Goal: Task Accomplishment & Management: Use online tool/utility

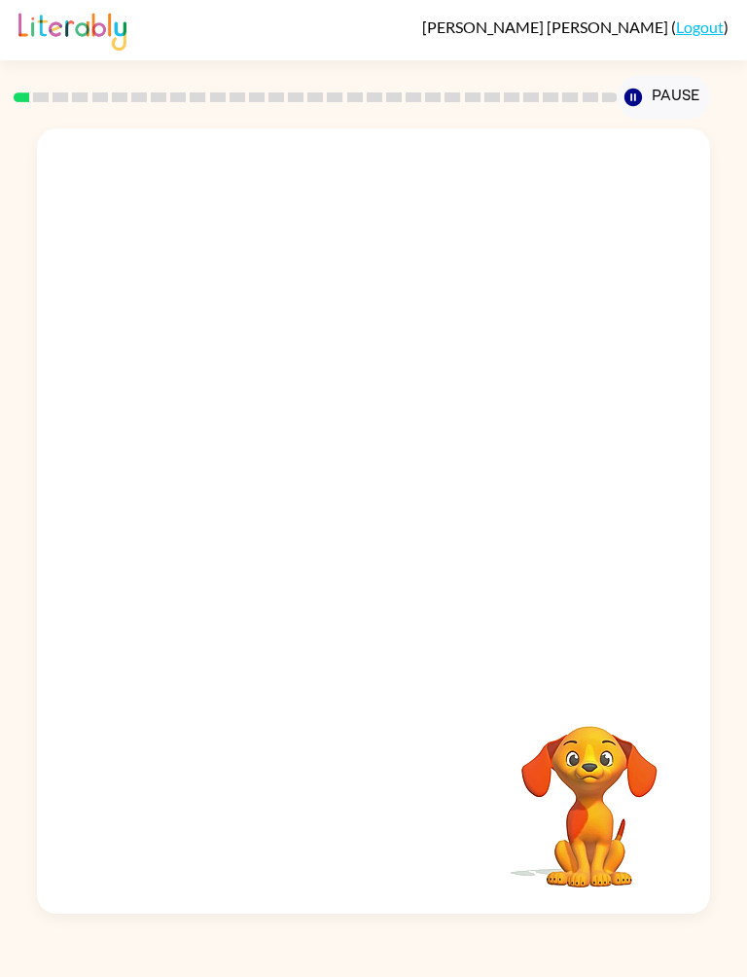
click at [292, 416] on video "Your browser must support playing .mp4 files to use Literably. Please try using…" at bounding box center [373, 406] width 672 height 557
click at [361, 535] on icon "button" at bounding box center [374, 531] width 34 height 34
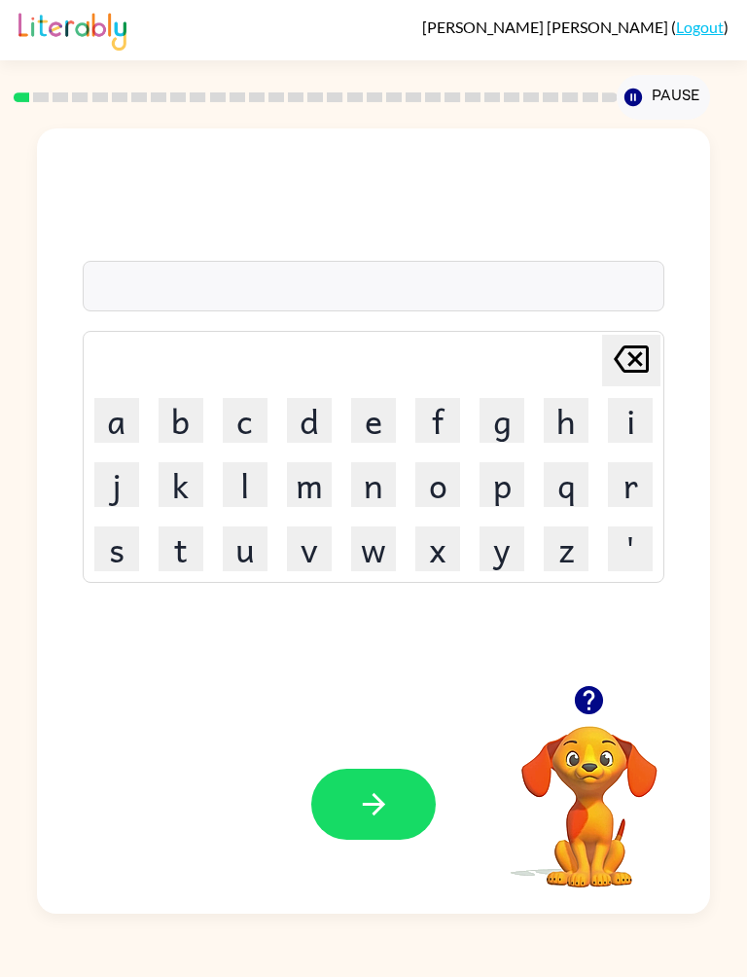
click at [116, 552] on button "s" at bounding box center [116, 548] width 45 height 45
click at [244, 560] on button "u" at bounding box center [245, 548] width 45 height 45
click at [113, 553] on button "s" at bounding box center [116, 548] width 45 height 45
click at [573, 427] on button "h" at bounding box center [566, 420] width 45 height 45
click at [363, 815] on icon "button" at bounding box center [374, 804] width 34 height 34
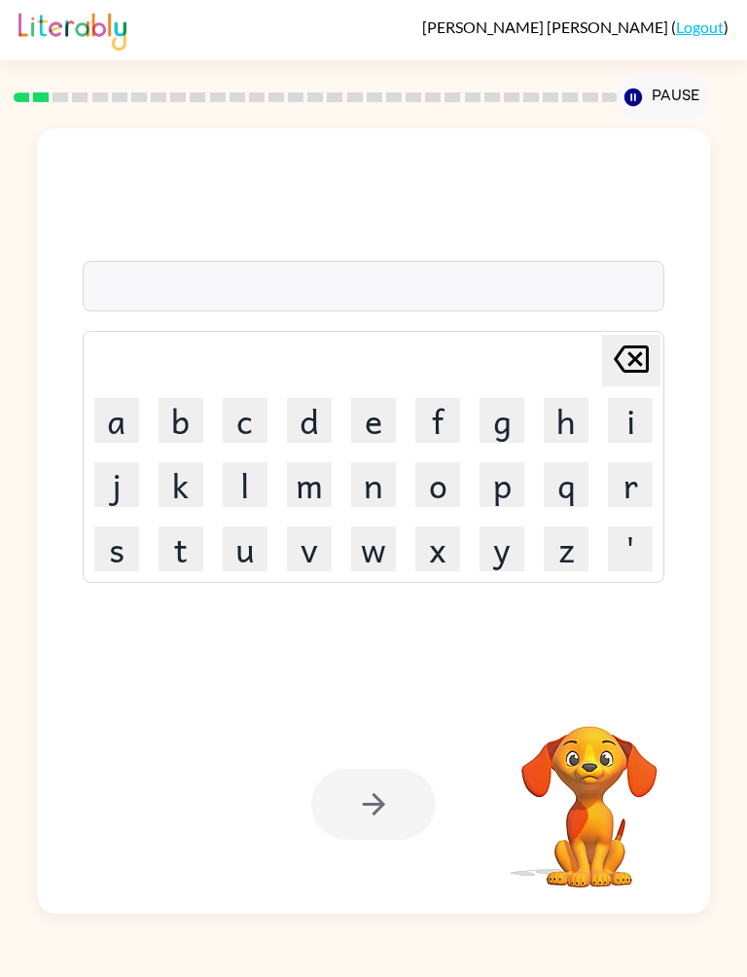
click at [108, 426] on button "a" at bounding box center [116, 420] width 45 height 45
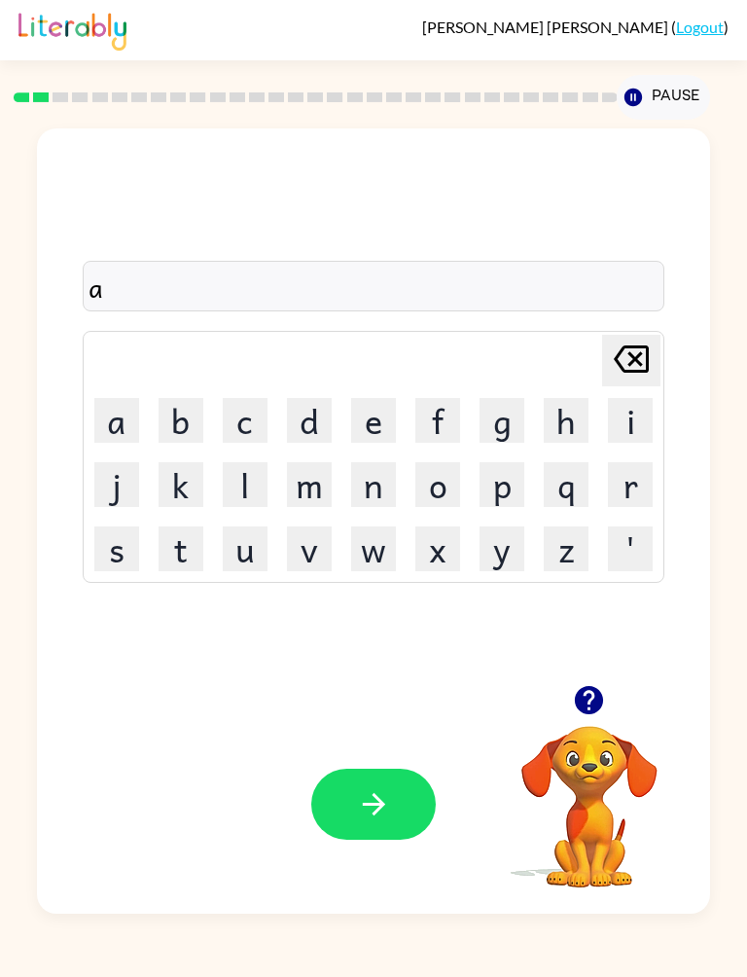
click at [503, 476] on button "p" at bounding box center [502, 484] width 45 height 45
click at [502, 476] on button "p" at bounding box center [502, 484] width 45 height 45
click at [377, 398] on button "e" at bounding box center [373, 420] width 45 height 45
click at [630, 479] on button "r" at bounding box center [630, 484] width 45 height 45
click at [121, 571] on button "s" at bounding box center [116, 548] width 45 height 45
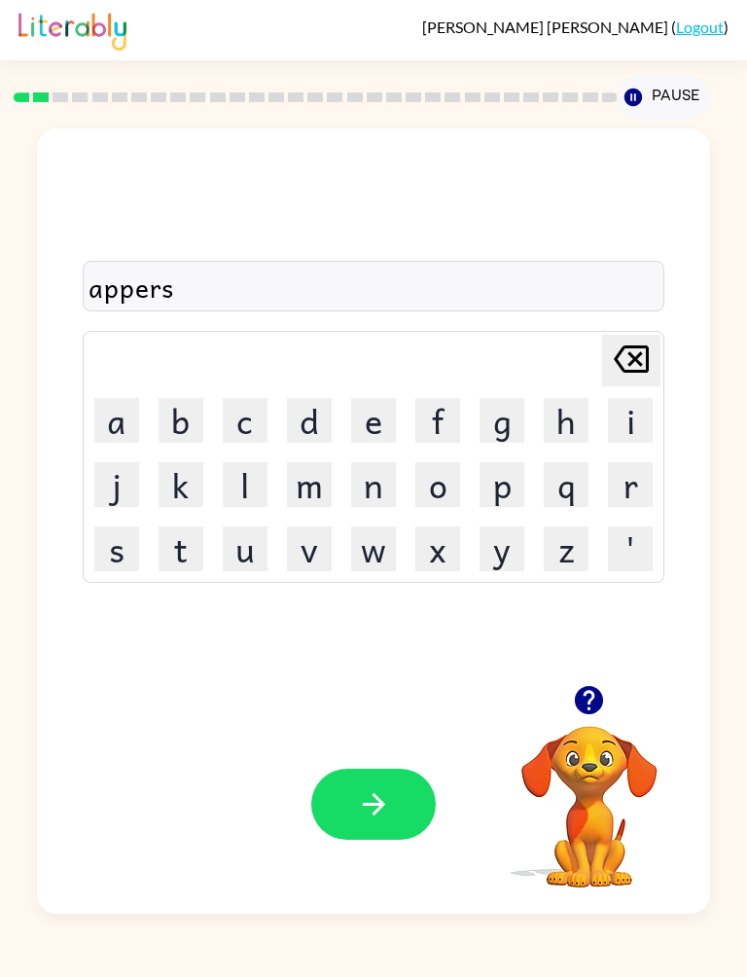
click at [377, 801] on icon "button" at bounding box center [374, 804] width 34 height 34
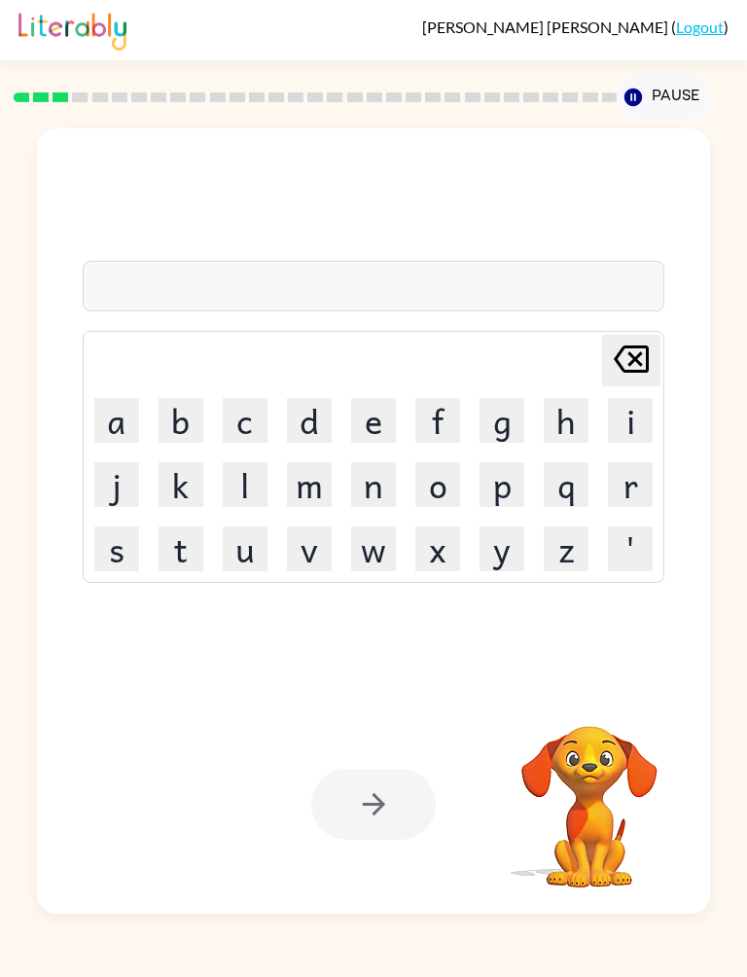
click at [632, 478] on button "r" at bounding box center [630, 484] width 45 height 45
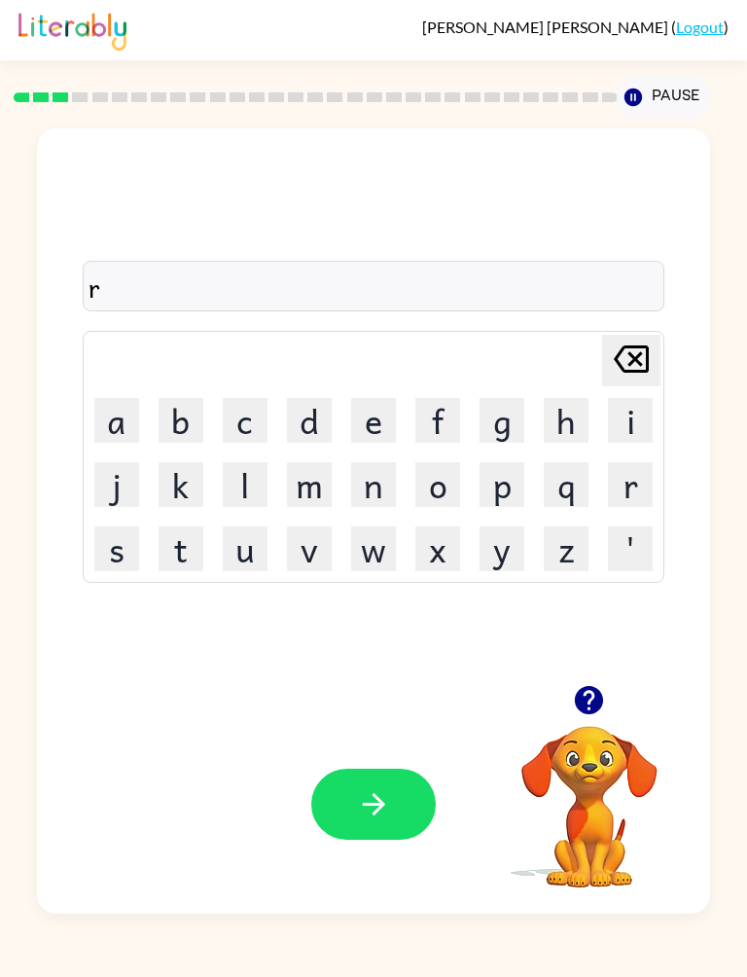
click at [375, 419] on button "e" at bounding box center [373, 420] width 45 height 45
click at [114, 434] on button "a" at bounding box center [116, 420] width 45 height 45
click at [257, 482] on button "l" at bounding box center [245, 484] width 45 height 45
click at [323, 430] on button "d" at bounding box center [309, 420] width 45 height 45
click at [361, 436] on button "e" at bounding box center [373, 420] width 45 height 45
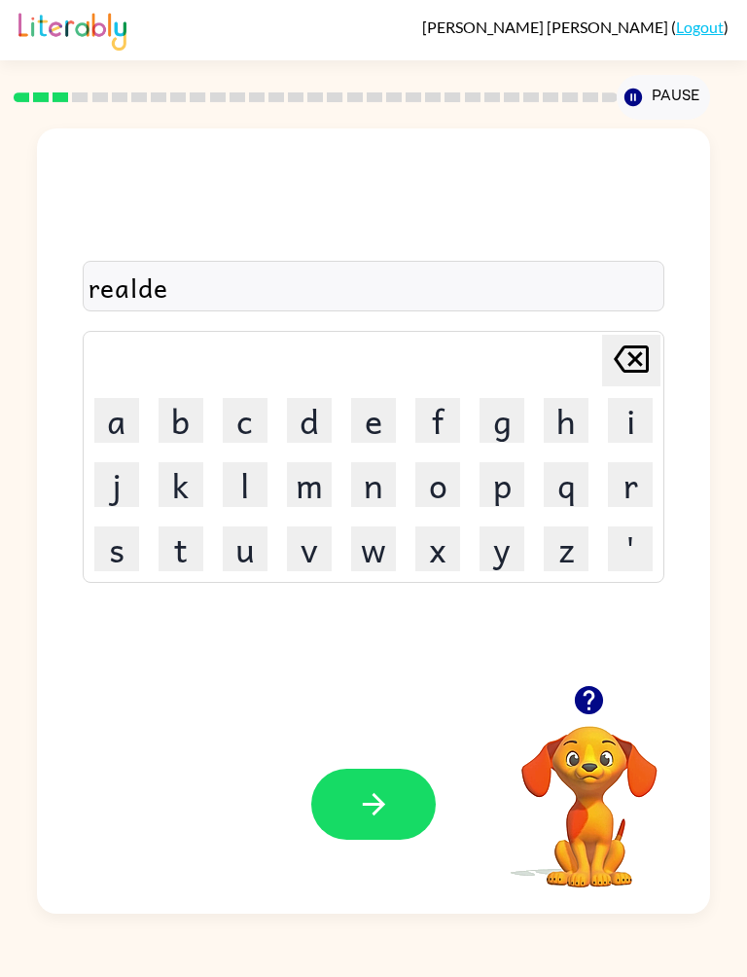
click at [372, 813] on icon "button" at bounding box center [374, 804] width 34 height 34
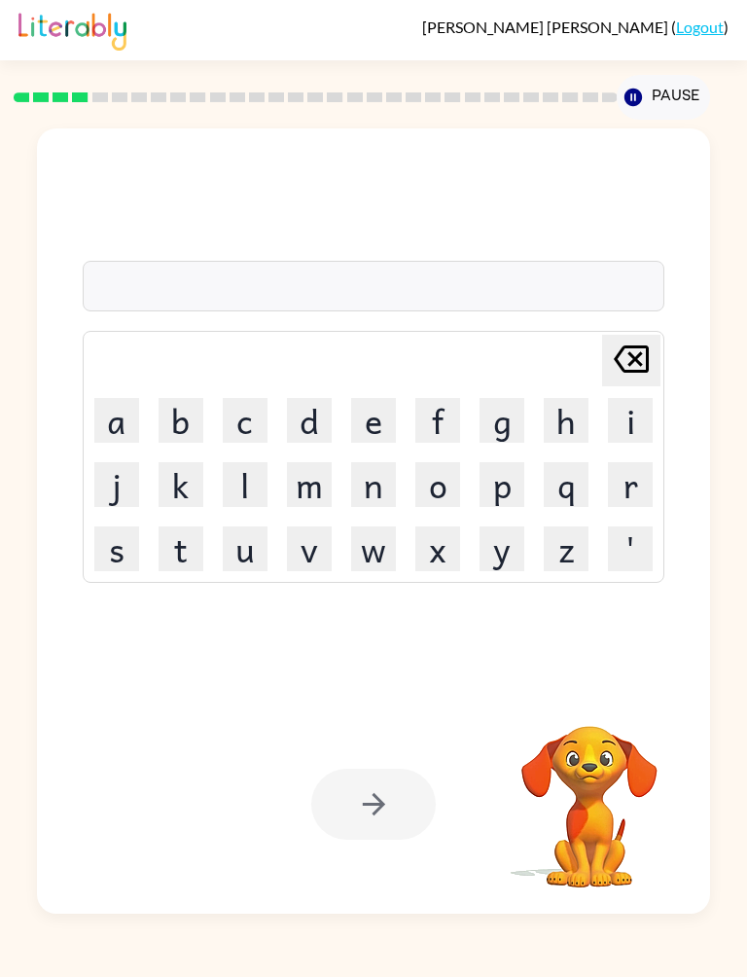
click at [110, 421] on button "a" at bounding box center [116, 420] width 45 height 45
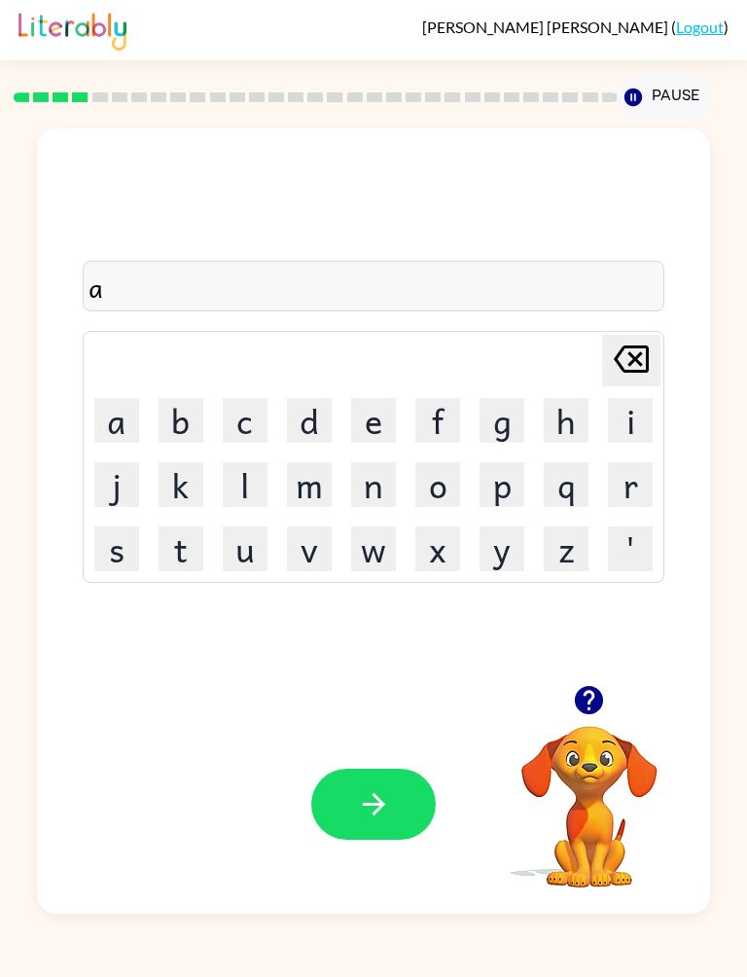
click at [643, 367] on icon "[PERSON_NAME] last character input" at bounding box center [631, 359] width 47 height 47
click at [361, 409] on button "e" at bounding box center [373, 420] width 45 height 45
click at [632, 428] on button "i" at bounding box center [630, 420] width 45 height 45
click at [631, 366] on icon at bounding box center [631, 358] width 35 height 27
click at [239, 470] on button "l" at bounding box center [245, 484] width 45 height 45
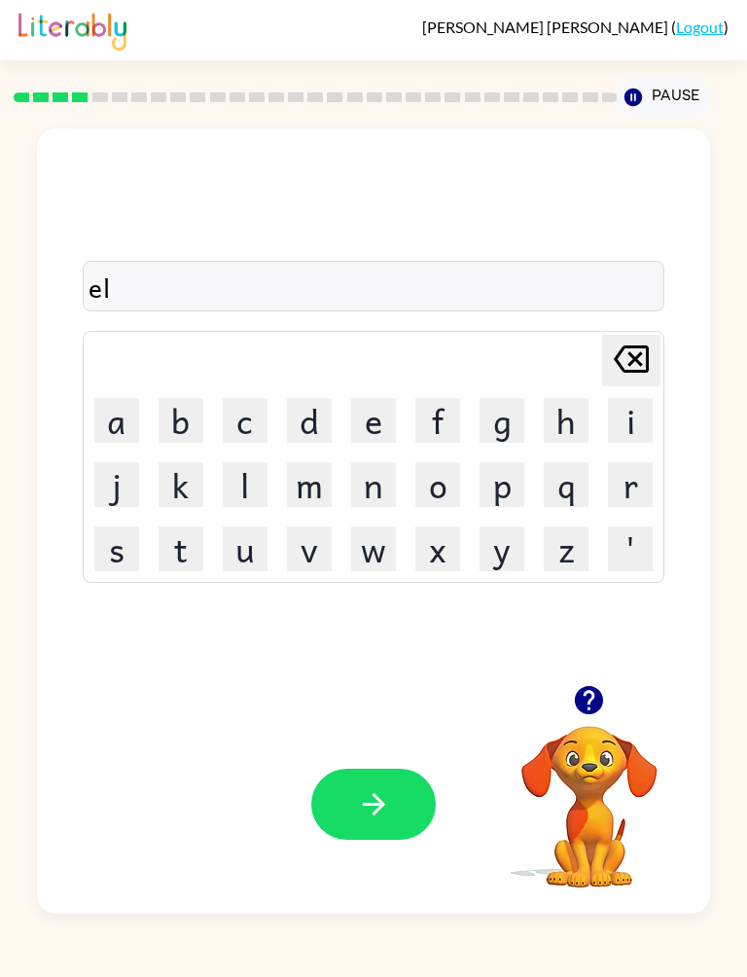
click at [635, 423] on button "i" at bounding box center [630, 420] width 45 height 45
click at [306, 486] on button "m" at bounding box center [309, 484] width 45 height 45
click at [127, 417] on button "a" at bounding box center [116, 420] width 45 height 45
click at [197, 551] on button "t" at bounding box center [181, 548] width 45 height 45
click at [381, 417] on button "e" at bounding box center [373, 420] width 45 height 45
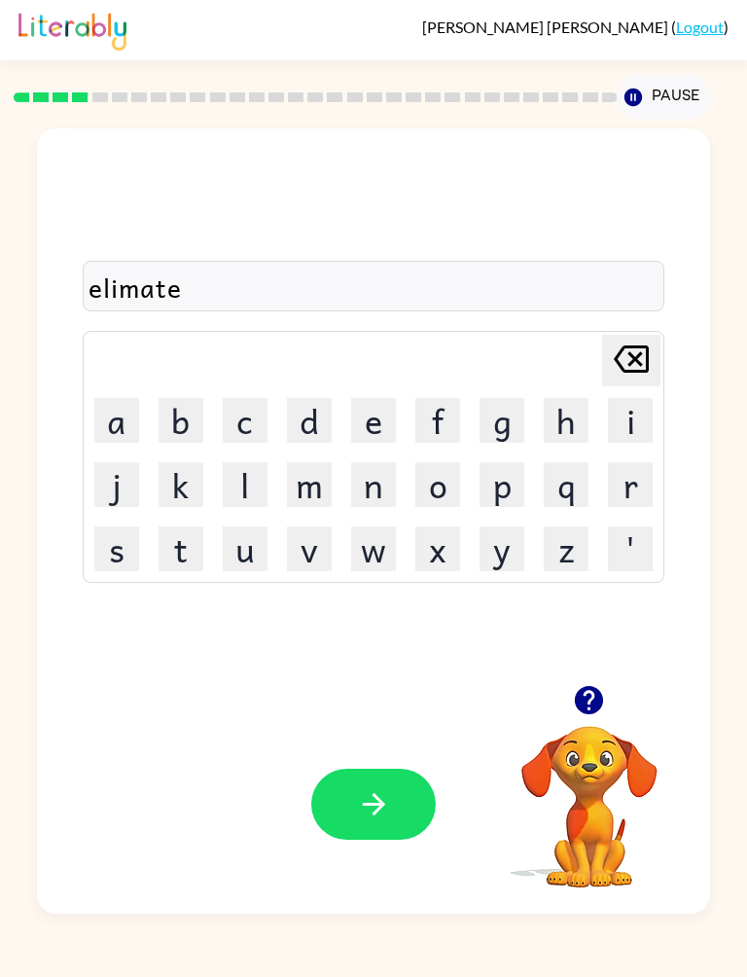
click at [410, 784] on button "button" at bounding box center [373, 804] width 125 height 71
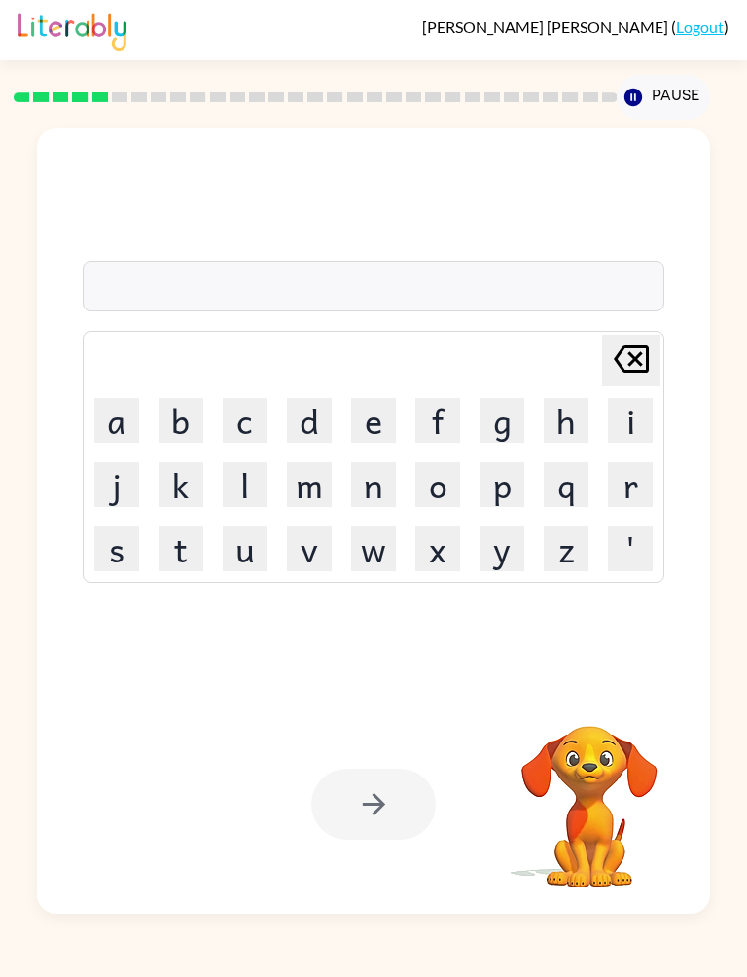
click at [307, 413] on button "d" at bounding box center [309, 420] width 45 height 45
click at [379, 418] on button "e" at bounding box center [373, 420] width 45 height 45
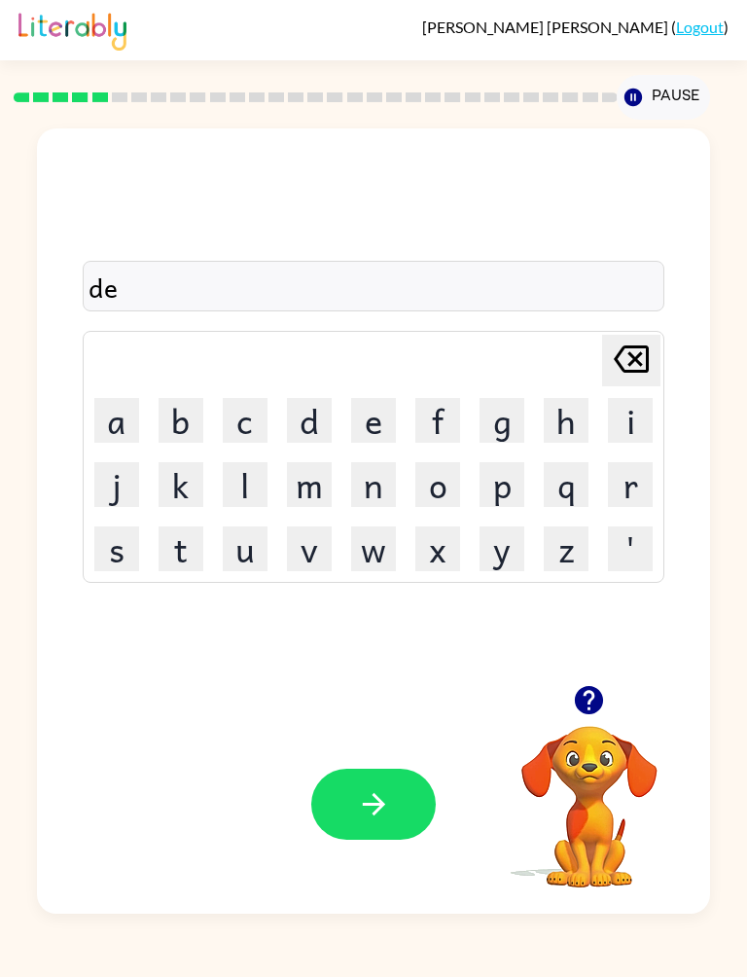
click at [248, 552] on button "u" at bounding box center [245, 548] width 45 height 45
click at [180, 422] on button "b" at bounding box center [181, 420] width 45 height 45
click at [244, 481] on button "l" at bounding box center [245, 484] width 45 height 45
click at [224, 440] on button "c" at bounding box center [245, 420] width 45 height 45
click at [112, 417] on button "a" at bounding box center [116, 420] width 45 height 45
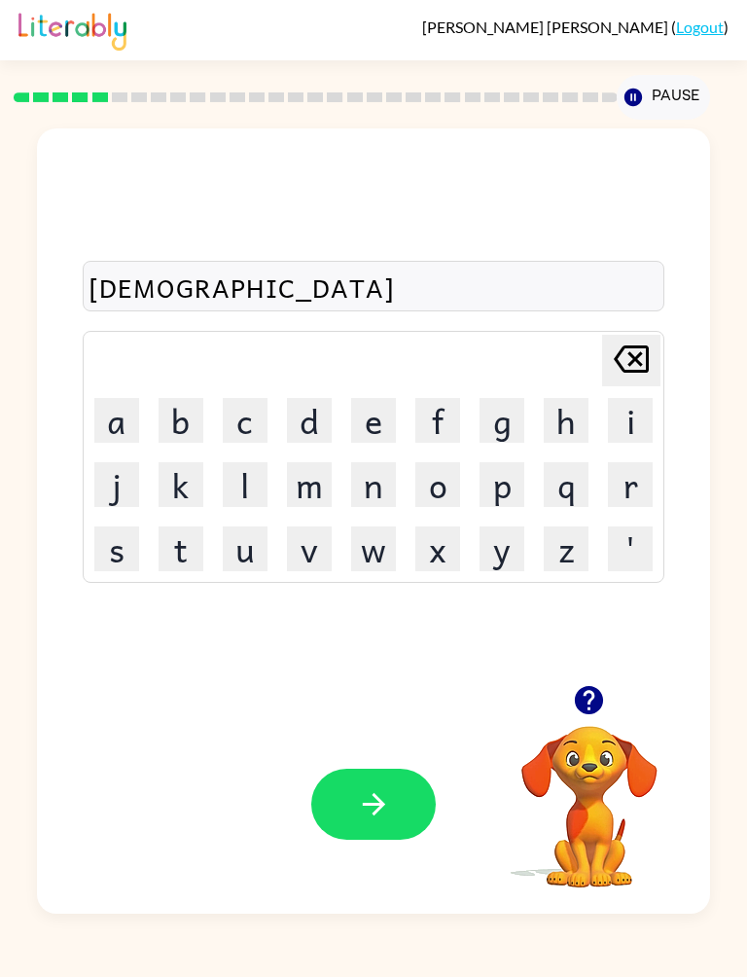
click at [174, 537] on button "t" at bounding box center [181, 548] width 45 height 45
click at [355, 437] on button "e" at bounding box center [373, 420] width 45 height 45
click at [399, 812] on button "button" at bounding box center [373, 804] width 125 height 71
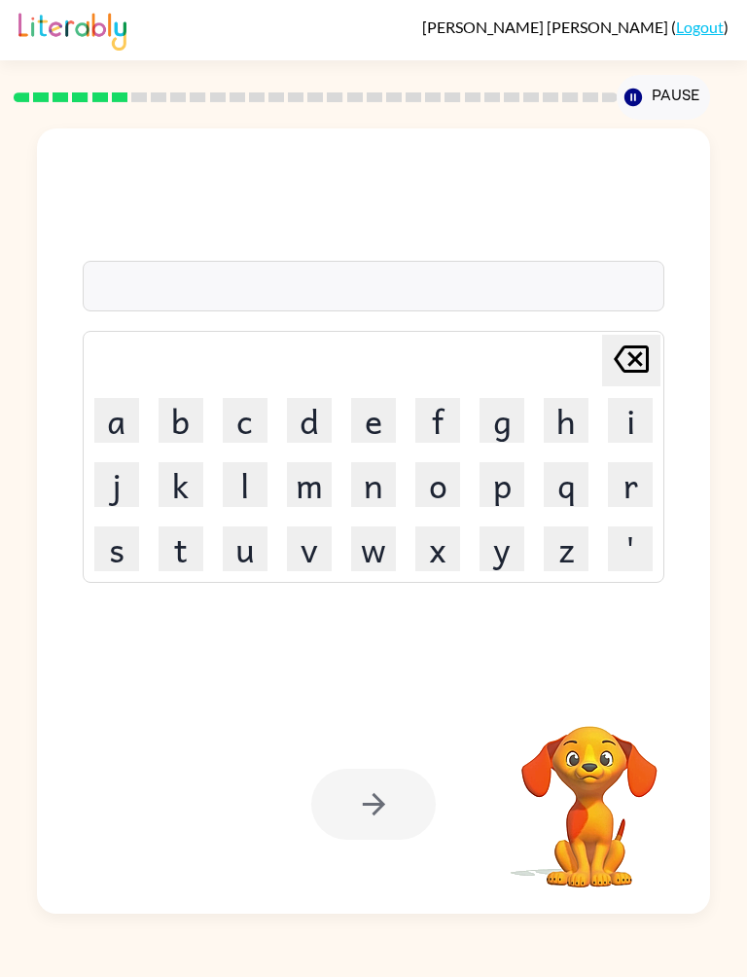
click at [316, 540] on button "v" at bounding box center [309, 548] width 45 height 45
click at [115, 400] on button "a" at bounding box center [116, 420] width 45 height 45
click at [248, 422] on button "c" at bounding box center [245, 420] width 45 height 45
click at [109, 407] on button "a" at bounding box center [116, 420] width 45 height 45
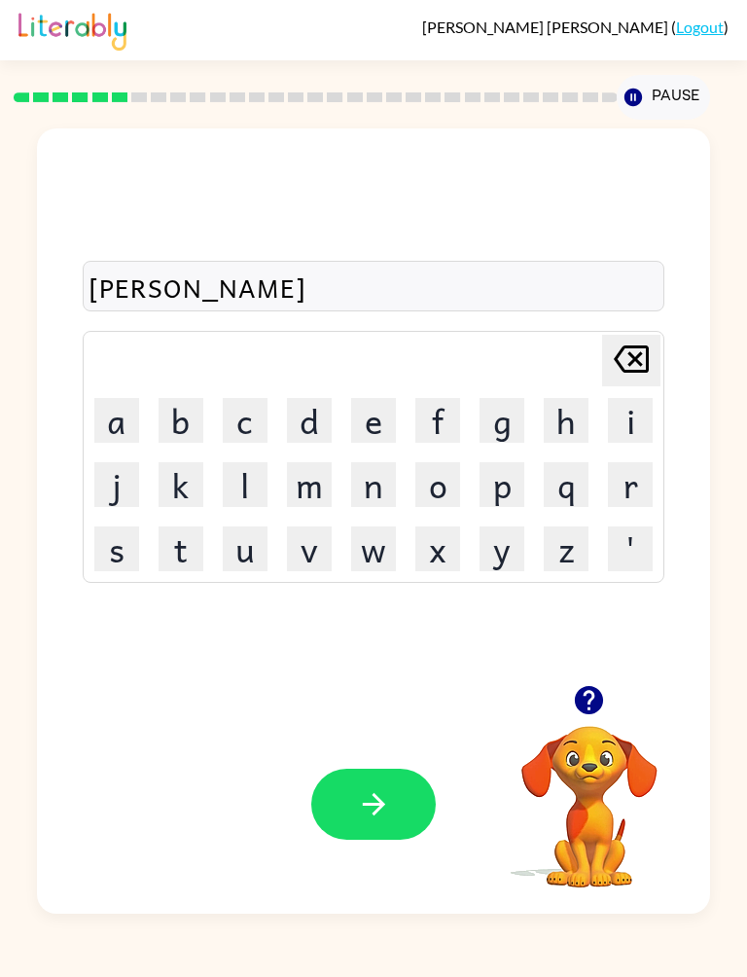
click at [185, 536] on button "t" at bounding box center [181, 548] width 45 height 45
click at [636, 424] on button "i" at bounding box center [630, 420] width 45 height 45
click at [448, 472] on button "o" at bounding box center [437, 484] width 45 height 45
click at [392, 487] on button "n" at bounding box center [373, 484] width 45 height 45
click at [398, 813] on button "button" at bounding box center [373, 804] width 125 height 71
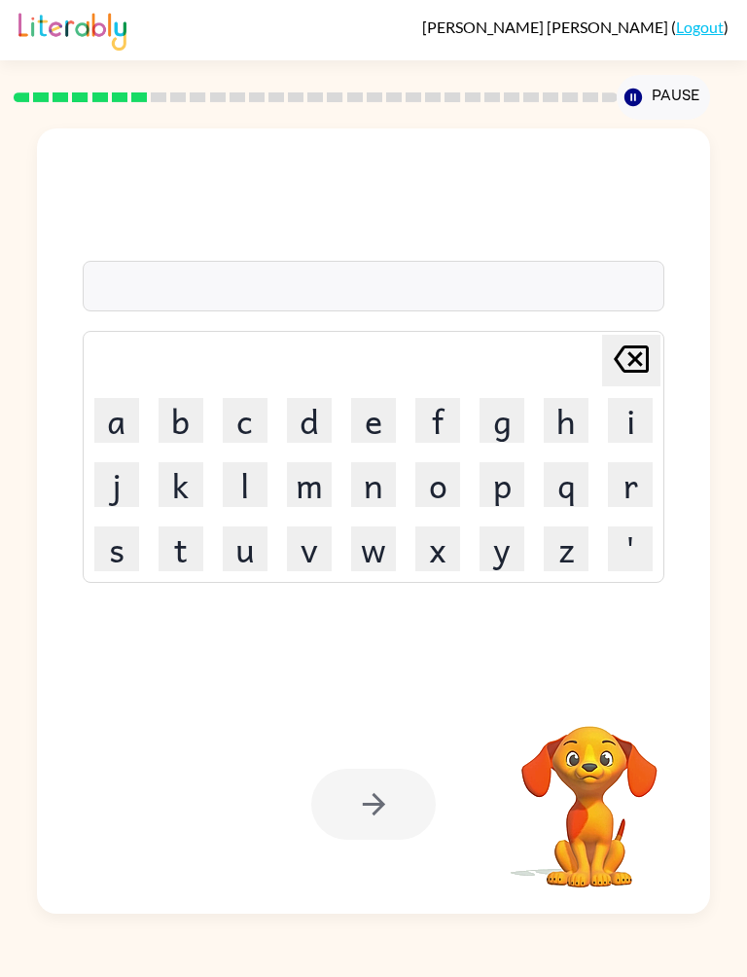
click at [509, 489] on button "p" at bounding box center [502, 484] width 45 height 45
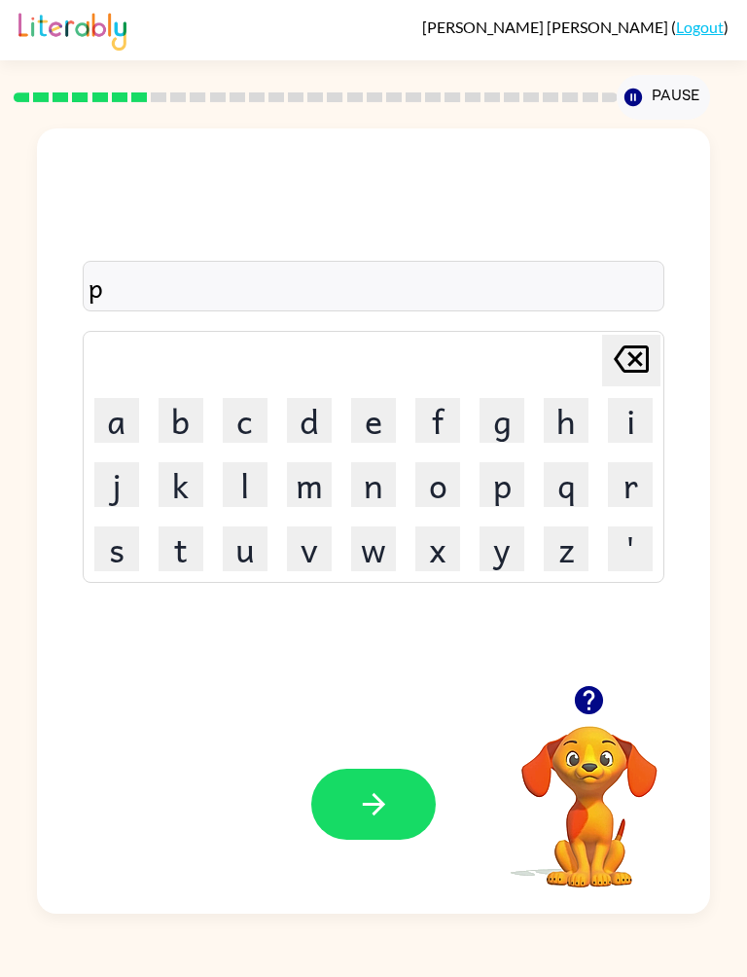
click at [247, 544] on button "u" at bounding box center [245, 548] width 45 height 45
click at [310, 434] on button "d" at bounding box center [309, 420] width 45 height 45
click at [247, 474] on button "l" at bounding box center [245, 484] width 45 height 45
click at [370, 421] on button "e" at bounding box center [373, 420] width 45 height 45
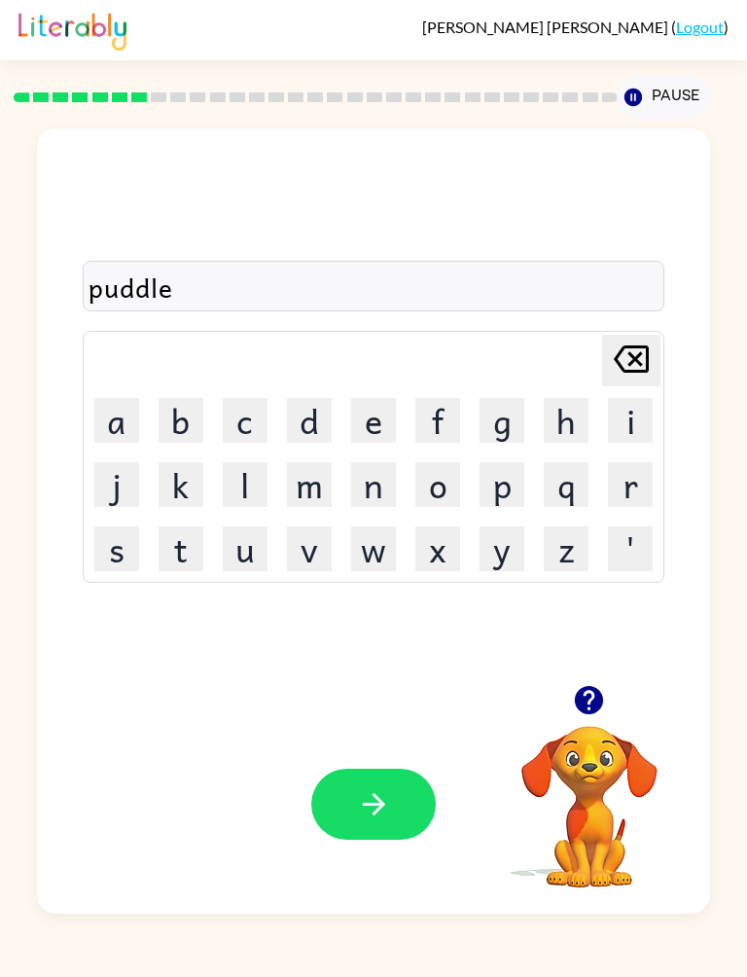
click at [379, 837] on button "button" at bounding box center [373, 804] width 125 height 71
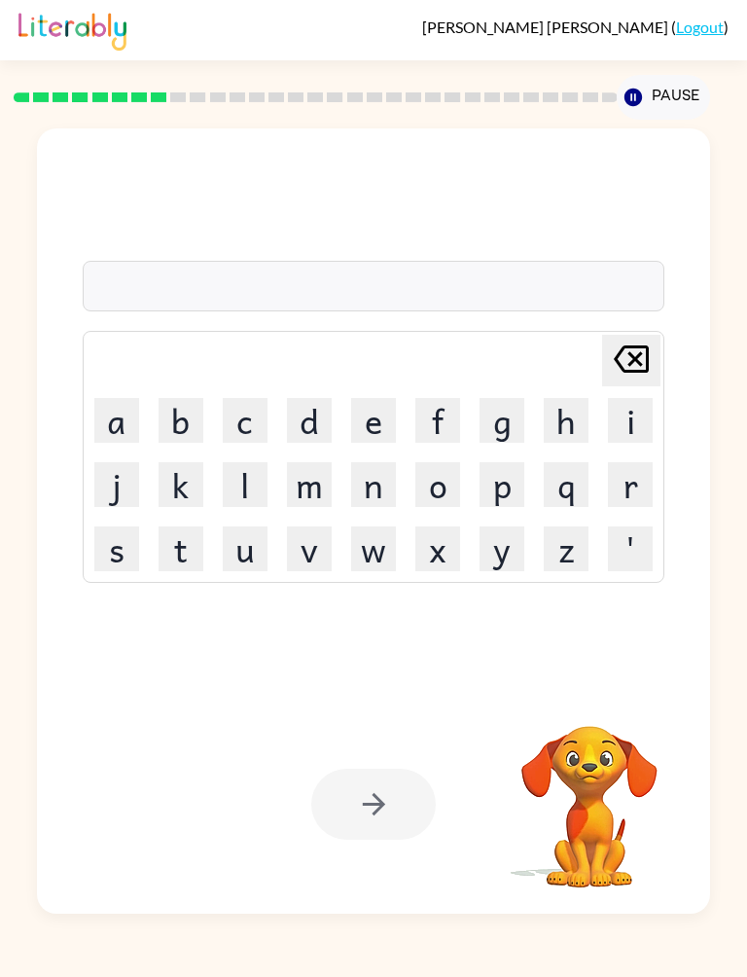
click at [496, 484] on button "p" at bounding box center [502, 484] width 45 height 45
click at [127, 409] on button "a" at bounding box center [116, 420] width 45 height 45
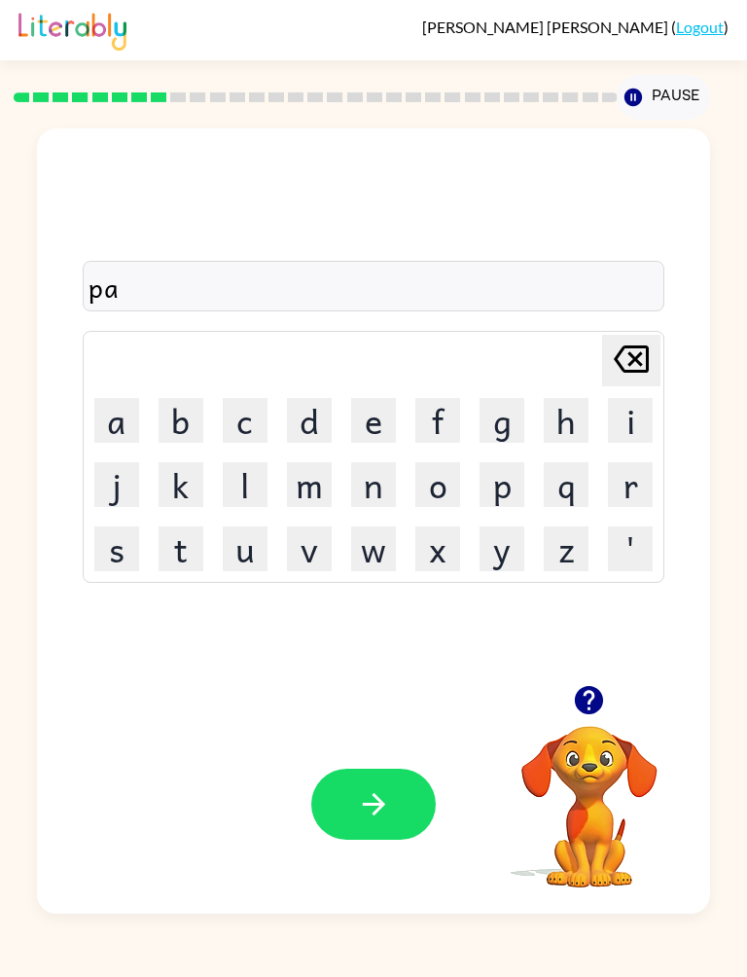
click at [642, 478] on button "r" at bounding box center [630, 484] width 45 height 45
click at [186, 551] on button "t" at bounding box center [181, 548] width 45 height 45
click at [234, 411] on button "c" at bounding box center [245, 420] width 45 height 45
click at [108, 420] on button "a" at bounding box center [116, 420] width 45 height 45
click at [238, 478] on button "l" at bounding box center [245, 484] width 45 height 45
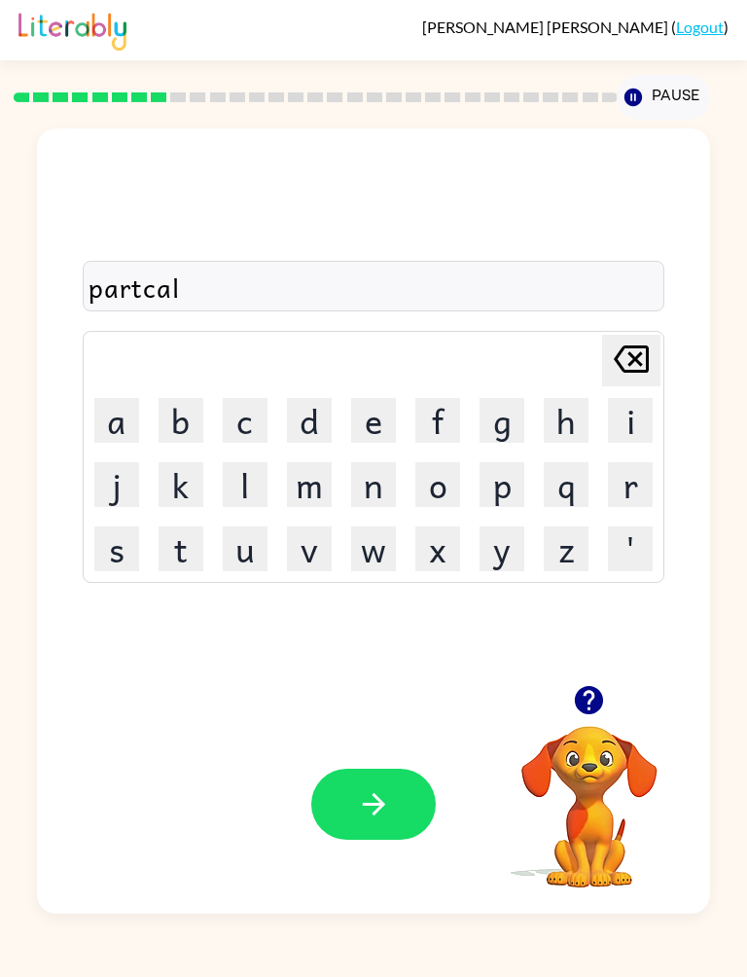
click at [365, 801] on icon "button" at bounding box center [374, 804] width 34 height 34
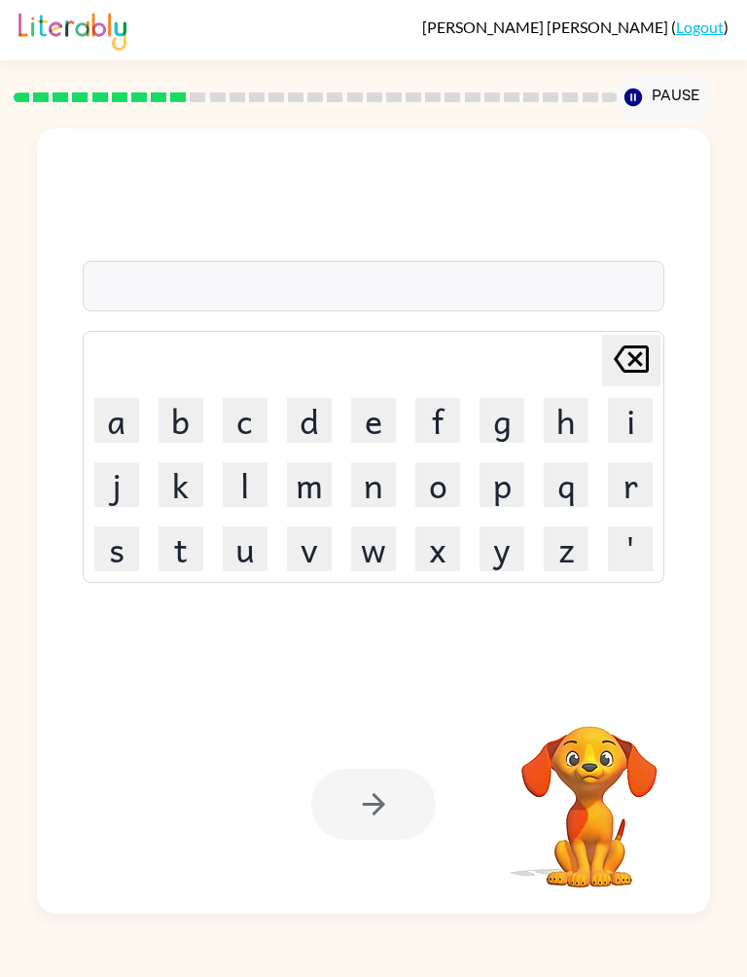
click at [637, 488] on button "r" at bounding box center [630, 484] width 45 height 45
click at [231, 422] on button "c" at bounding box center [245, 420] width 45 height 45
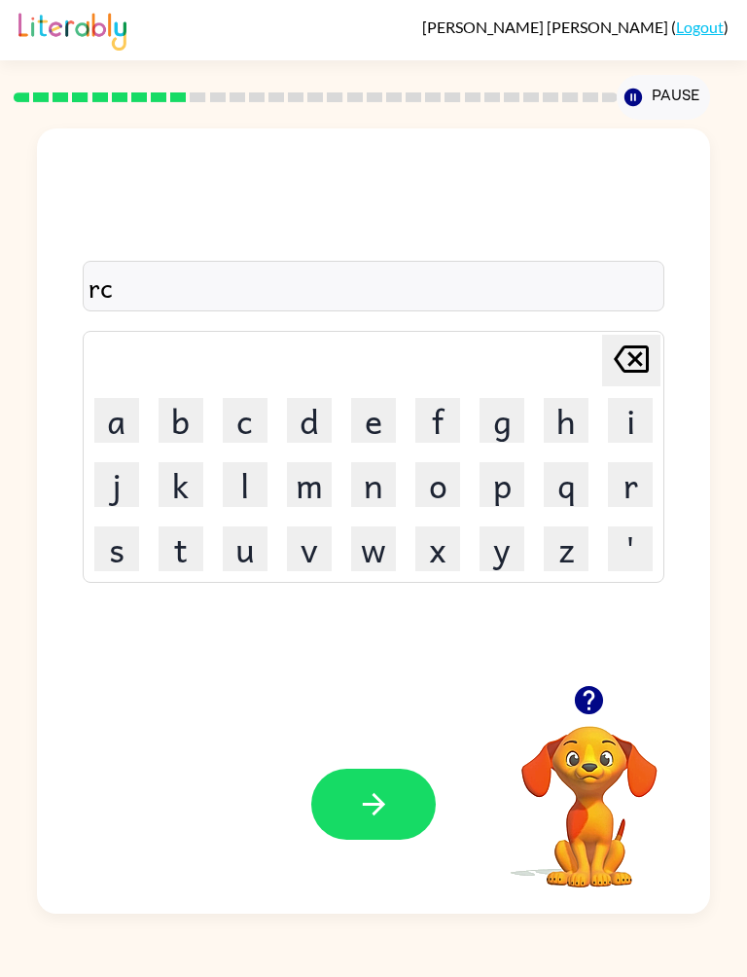
click at [632, 373] on icon at bounding box center [631, 358] width 35 height 27
click at [369, 413] on button "e" at bounding box center [373, 420] width 45 height 45
click at [245, 421] on button "c" at bounding box center [245, 420] width 45 height 45
click at [119, 415] on button "a" at bounding box center [116, 420] width 45 height 45
click at [507, 483] on button "p" at bounding box center [502, 484] width 45 height 45
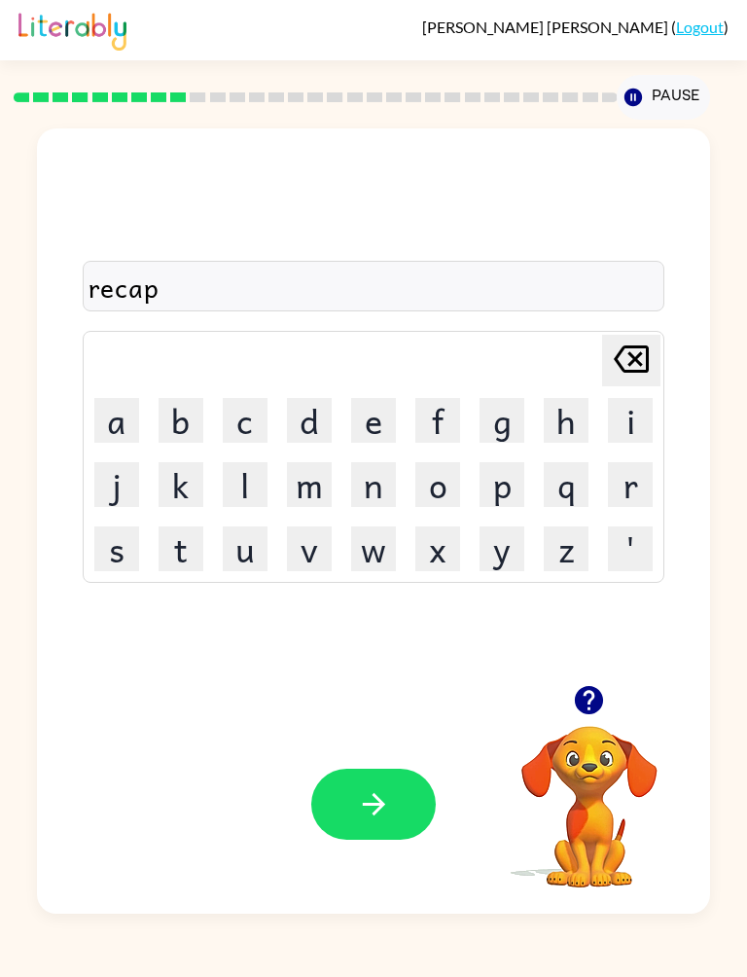
click at [183, 548] on button "t" at bounding box center [181, 548] width 45 height 45
click at [365, 419] on button "e" at bounding box center [373, 420] width 45 height 45
click at [615, 480] on button "r" at bounding box center [630, 484] width 45 height 45
click at [387, 779] on button "button" at bounding box center [373, 804] width 125 height 71
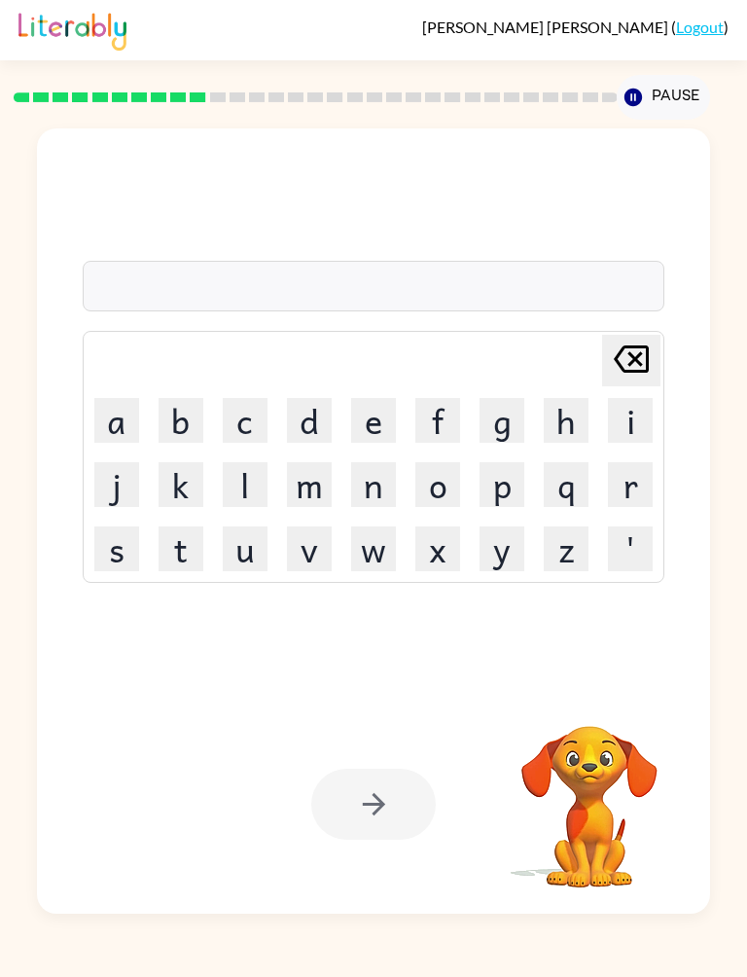
click at [508, 505] on button "p" at bounding box center [502, 484] width 45 height 45
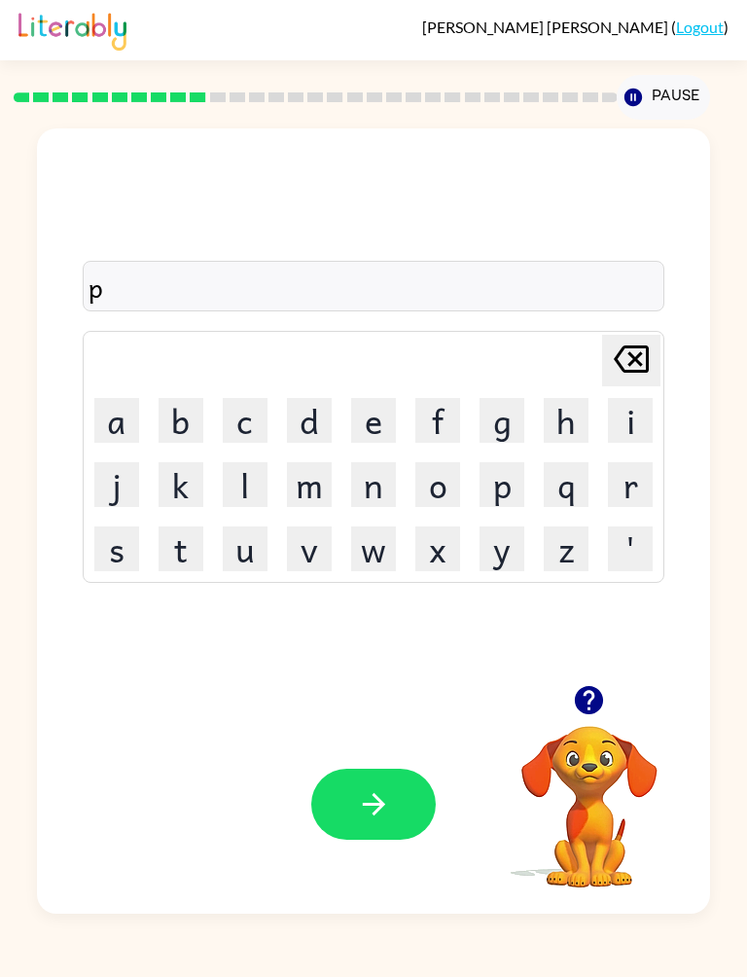
click at [641, 485] on button "r" at bounding box center [630, 484] width 45 height 45
click at [371, 405] on button "e" at bounding box center [373, 420] width 45 height 45
click at [124, 550] on button "s" at bounding box center [116, 548] width 45 height 45
click at [254, 423] on button "c" at bounding box center [245, 420] width 45 height 45
click at [560, 425] on button "h" at bounding box center [566, 420] width 45 height 45
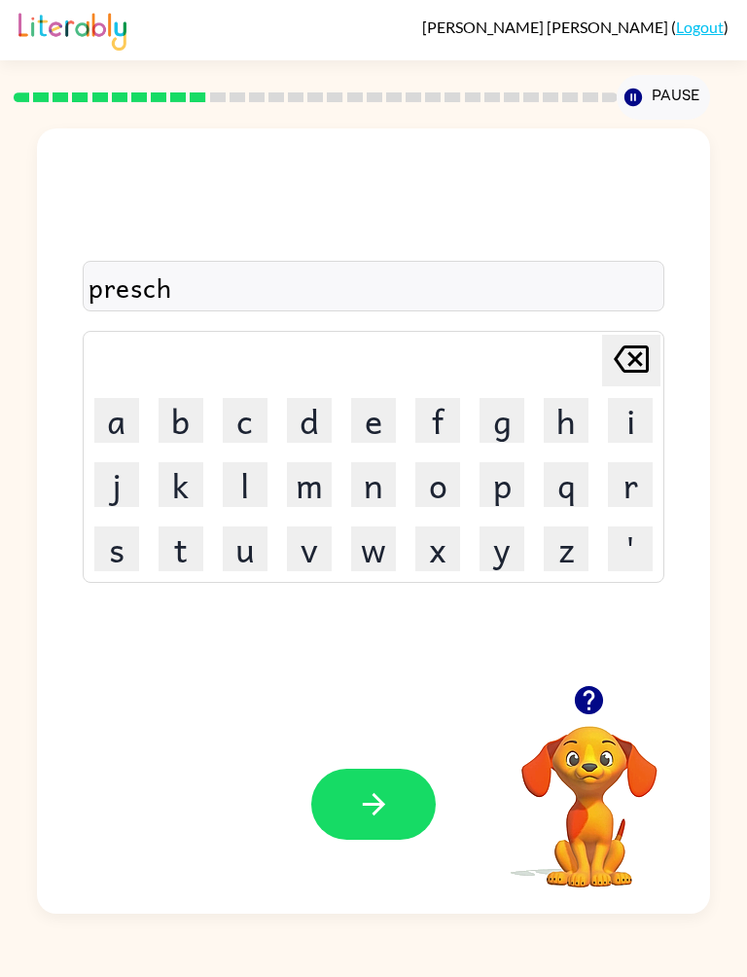
click at [446, 485] on button "o" at bounding box center [437, 484] width 45 height 45
click at [445, 485] on button "o" at bounding box center [437, 484] width 45 height 45
click at [249, 487] on button "l" at bounding box center [245, 484] width 45 height 45
click at [394, 798] on button "button" at bounding box center [373, 804] width 125 height 71
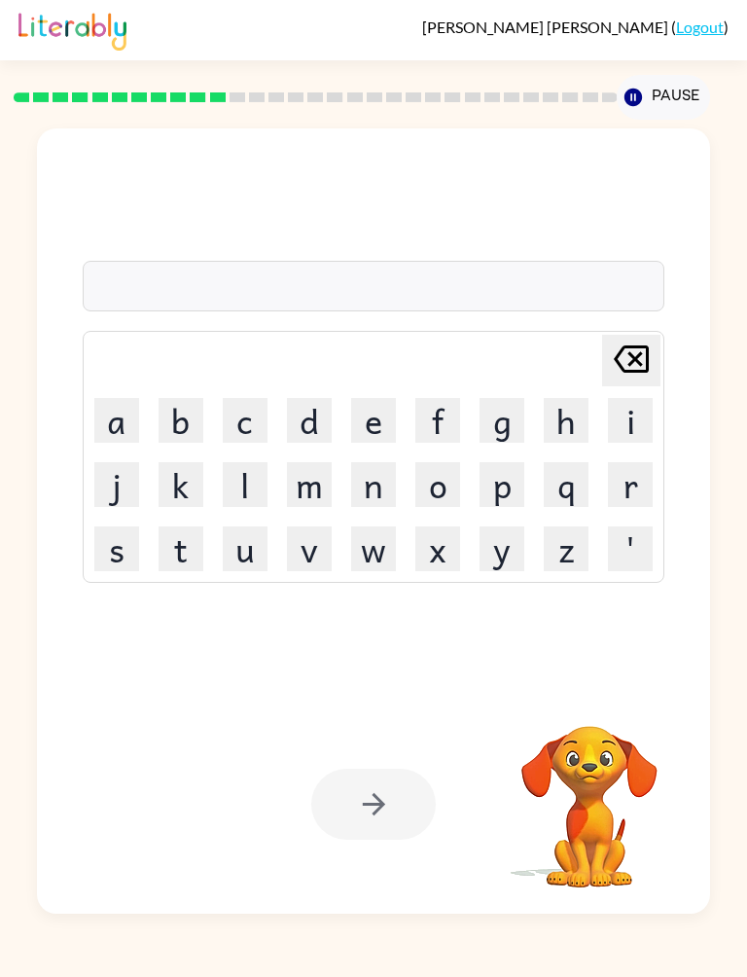
click at [240, 412] on button "c" at bounding box center [245, 420] width 45 height 45
click at [633, 472] on button "r" at bounding box center [630, 484] width 45 height 45
click at [110, 414] on button "a" at bounding box center [116, 420] width 45 height 45
click at [312, 536] on button "v" at bounding box center [309, 548] width 45 height 45
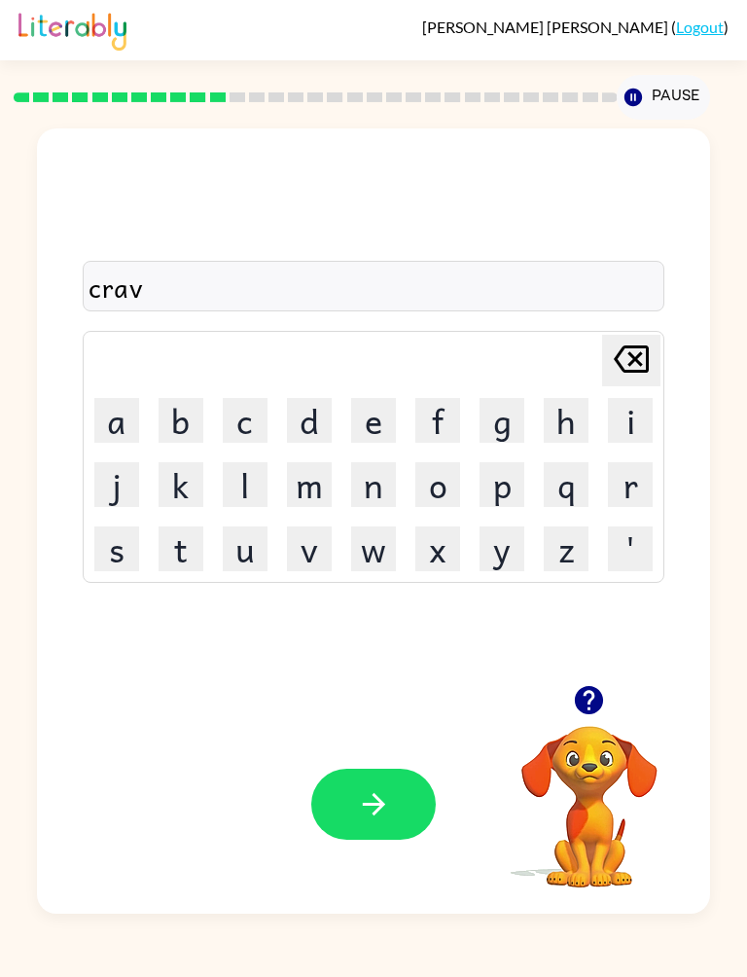
click at [377, 416] on button "e" at bounding box center [373, 420] width 45 height 45
click at [398, 781] on button "button" at bounding box center [373, 804] width 125 height 71
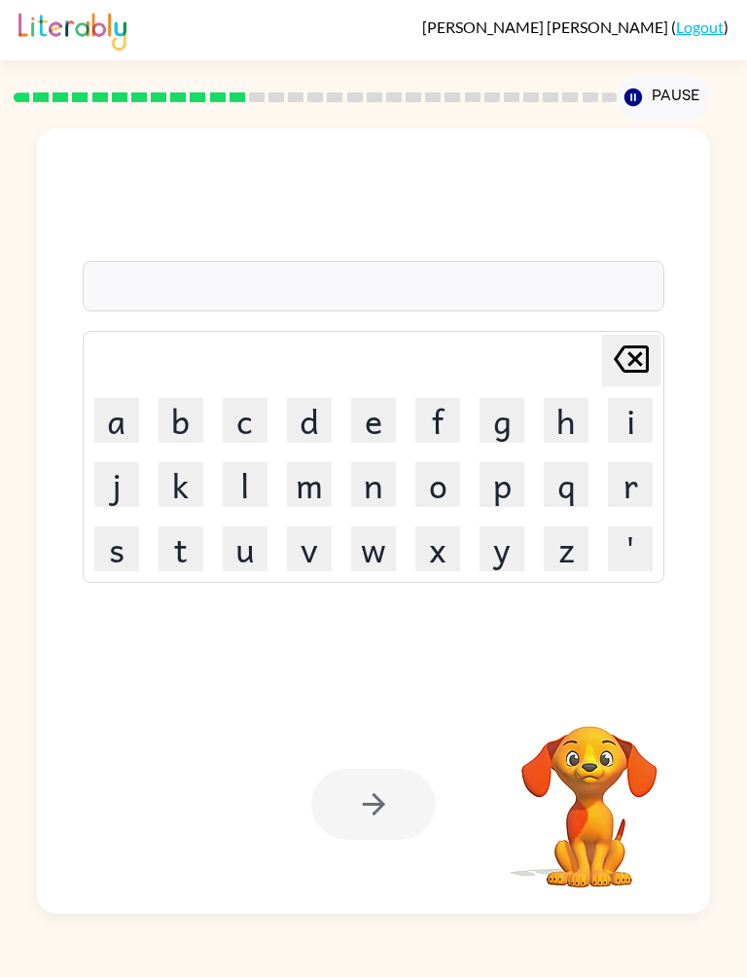
click at [318, 410] on button "d" at bounding box center [309, 420] width 45 height 45
click at [642, 428] on button "i" at bounding box center [630, 420] width 45 height 45
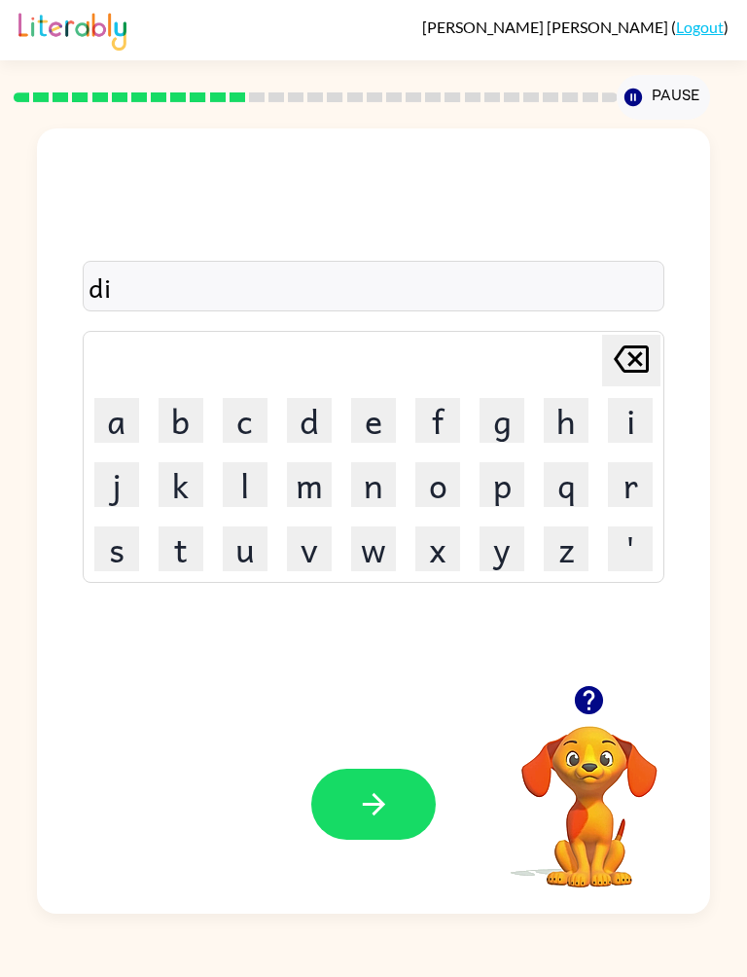
click at [241, 409] on button "c" at bounding box center [245, 420] width 45 height 45
click at [191, 543] on button "t" at bounding box center [181, 548] width 45 height 45
click at [124, 420] on button "a" at bounding box center [116, 420] width 45 height 45
click at [189, 552] on button "t" at bounding box center [181, 548] width 45 height 45
click at [380, 416] on button "e" at bounding box center [373, 420] width 45 height 45
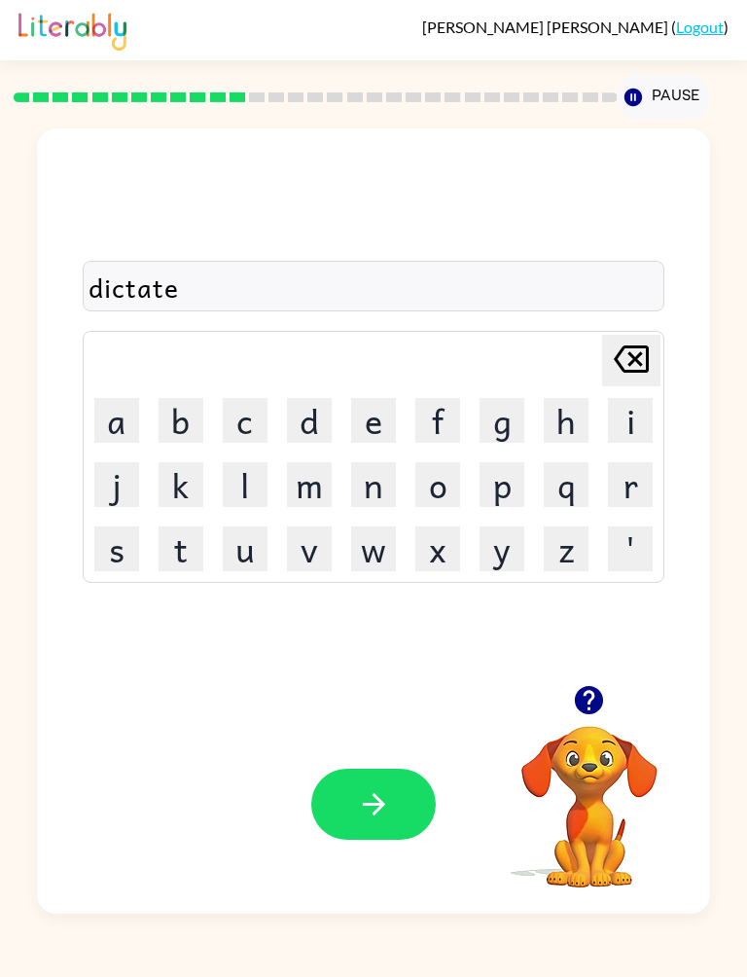
click at [380, 826] on button "button" at bounding box center [373, 804] width 125 height 71
click at [490, 491] on button "p" at bounding box center [502, 484] width 45 height 45
click at [119, 398] on button "a" at bounding box center [116, 420] width 45 height 45
click at [493, 539] on button "y" at bounding box center [502, 548] width 45 height 45
click at [307, 475] on button "m" at bounding box center [309, 484] width 45 height 45
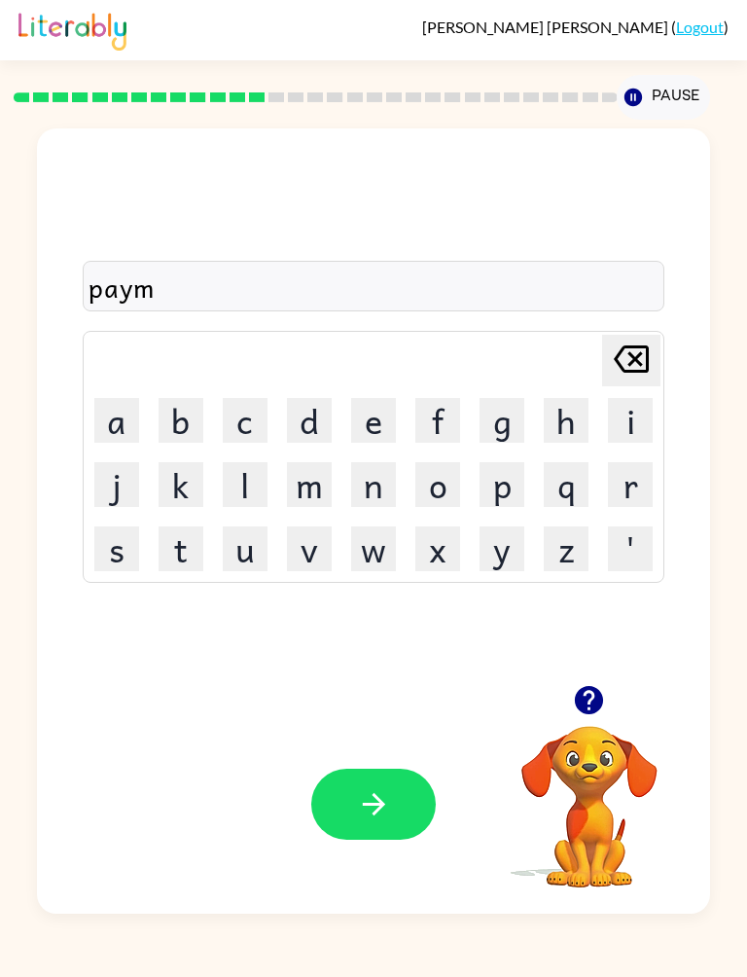
click at [369, 419] on button "e" at bounding box center [373, 420] width 45 height 45
click at [380, 481] on button "n" at bounding box center [373, 484] width 45 height 45
click at [181, 535] on button "t" at bounding box center [181, 548] width 45 height 45
click at [382, 807] on icon "button" at bounding box center [373, 804] width 22 height 22
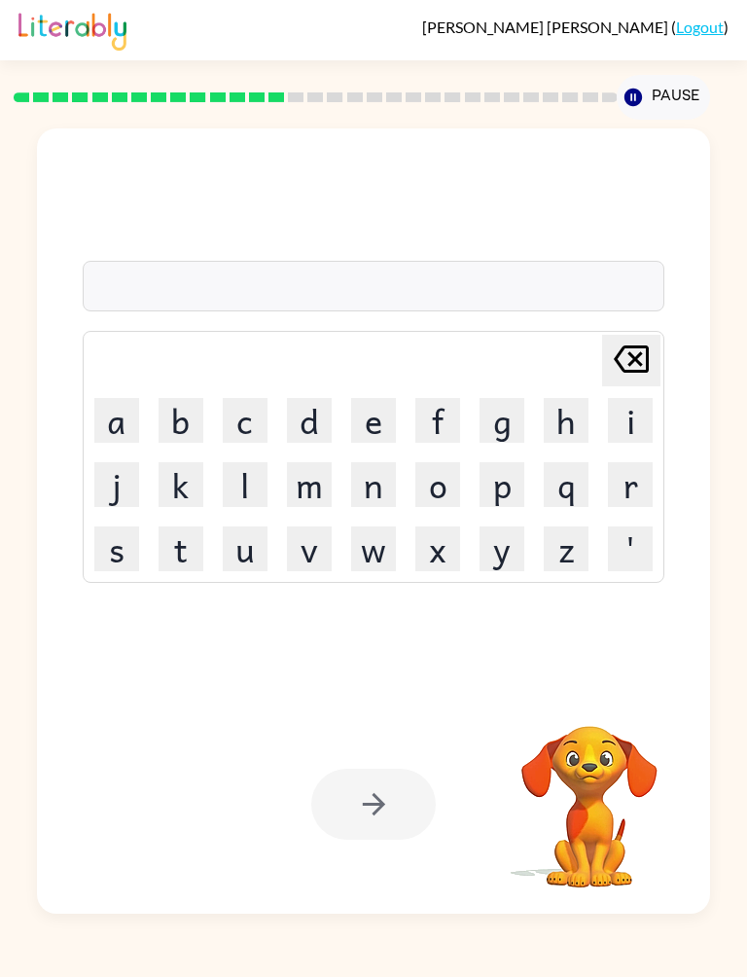
click at [318, 479] on button "m" at bounding box center [309, 484] width 45 height 45
click at [122, 427] on button "a" at bounding box center [116, 420] width 45 height 45
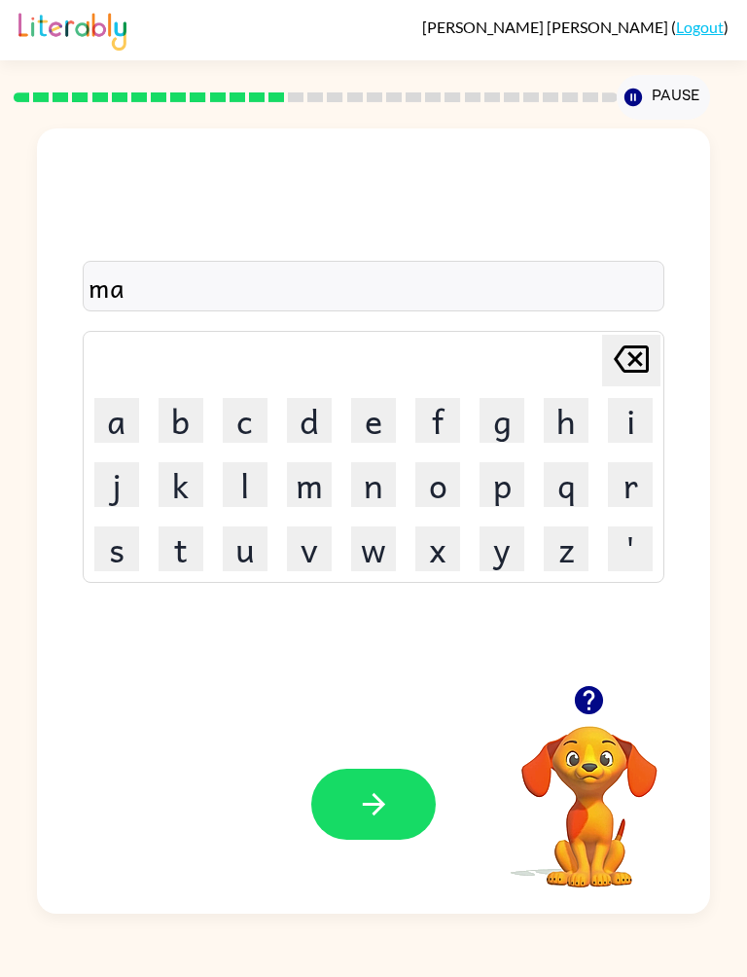
click at [496, 427] on button "g" at bounding box center [502, 420] width 45 height 45
click at [366, 430] on button "e" at bounding box center [373, 420] width 45 height 45
click at [625, 489] on button "r" at bounding box center [630, 484] width 45 height 45
click at [386, 772] on button "button" at bounding box center [373, 804] width 125 height 71
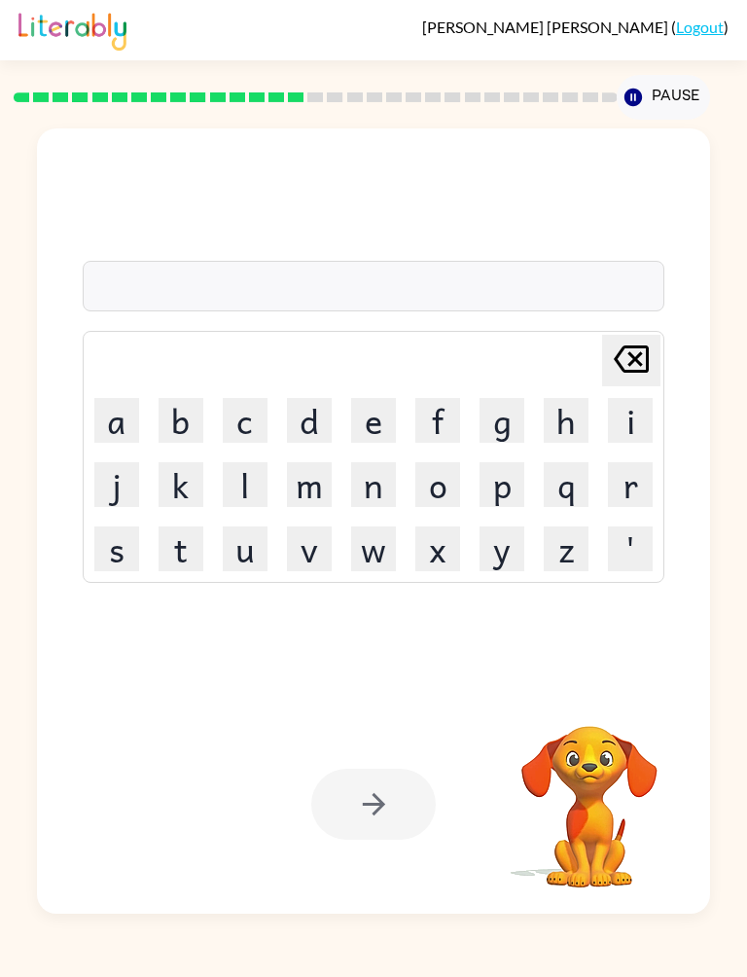
click at [112, 544] on button "s" at bounding box center [116, 548] width 45 height 45
click at [506, 495] on button "p" at bounding box center [502, 484] width 45 height 45
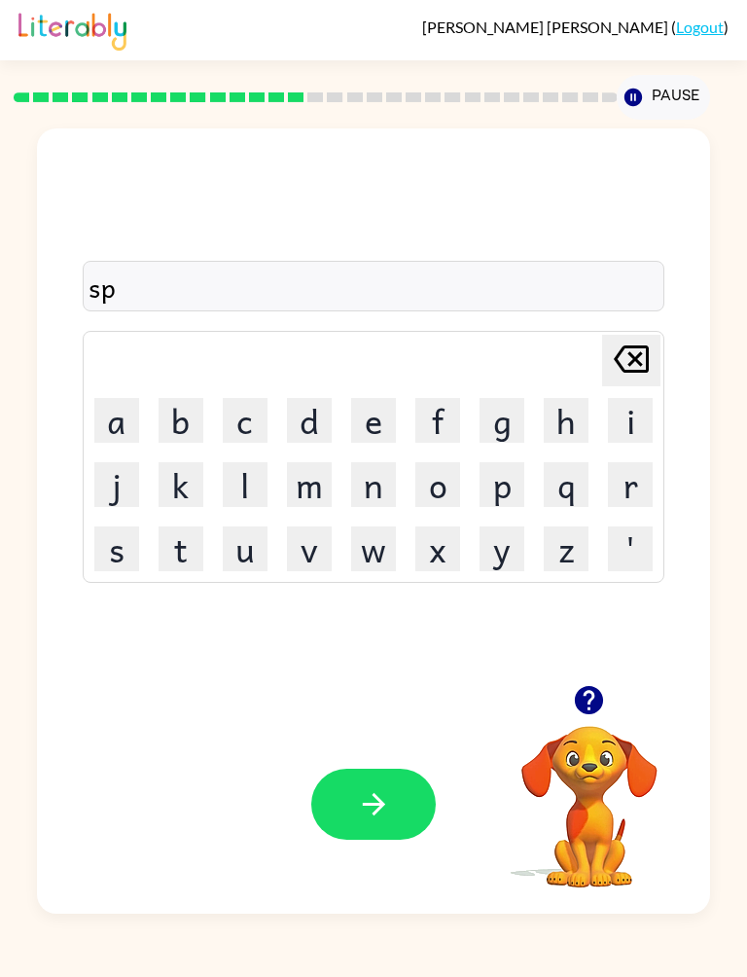
click at [120, 424] on button "a" at bounding box center [116, 420] width 45 height 45
click at [625, 478] on button "r" at bounding box center [630, 484] width 45 height 45
click at [198, 482] on button "k" at bounding box center [181, 484] width 45 height 45
click at [365, 784] on button "button" at bounding box center [373, 804] width 125 height 71
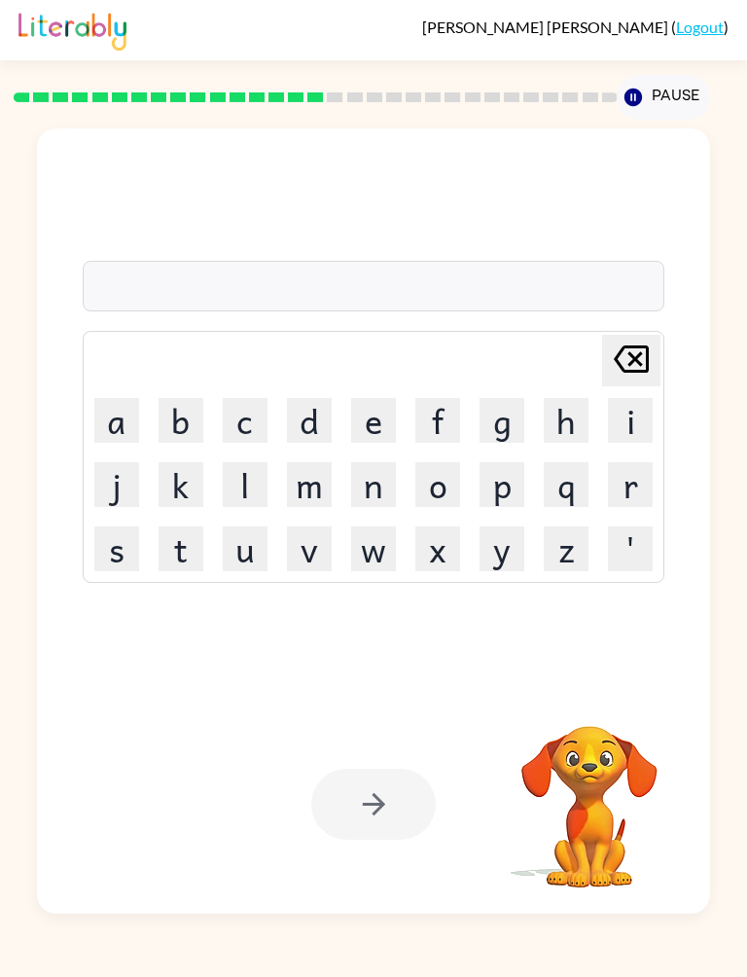
click at [499, 494] on button "p" at bounding box center [502, 484] width 45 height 45
click at [124, 425] on button "a" at bounding box center [116, 420] width 45 height 45
click at [243, 480] on button "l" at bounding box center [245, 484] width 45 height 45
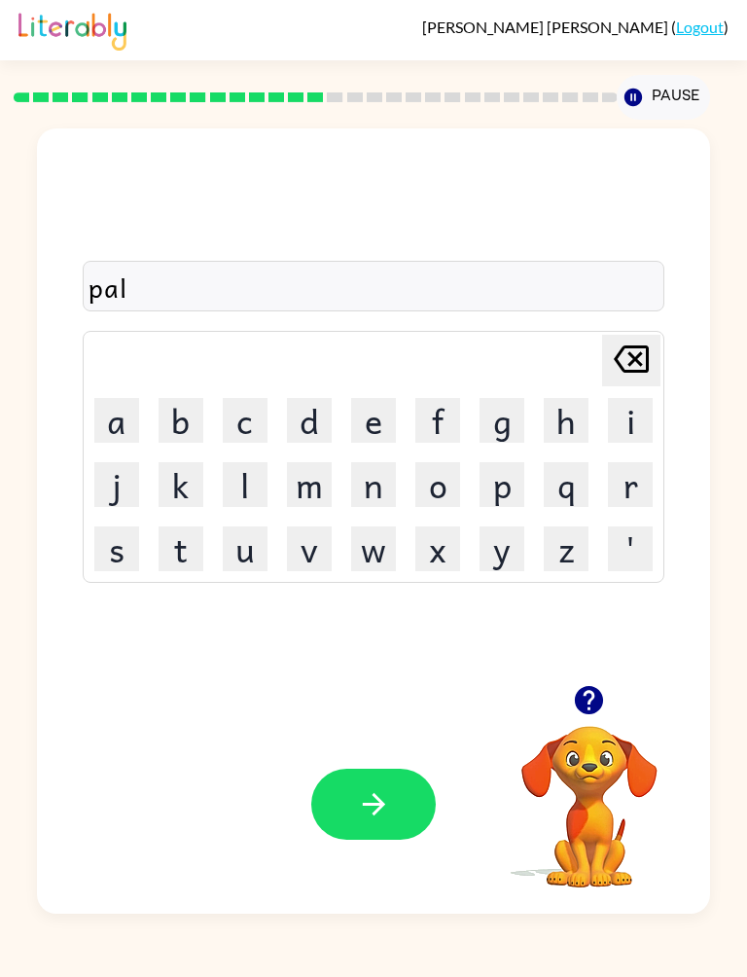
click at [402, 790] on button "button" at bounding box center [373, 804] width 125 height 71
click at [120, 548] on button "s" at bounding box center [116, 548] width 45 height 45
click at [508, 486] on button "p" at bounding box center [502, 484] width 45 height 45
click at [637, 424] on button "i" at bounding box center [630, 420] width 45 height 45
click at [388, 475] on button "n" at bounding box center [373, 484] width 45 height 45
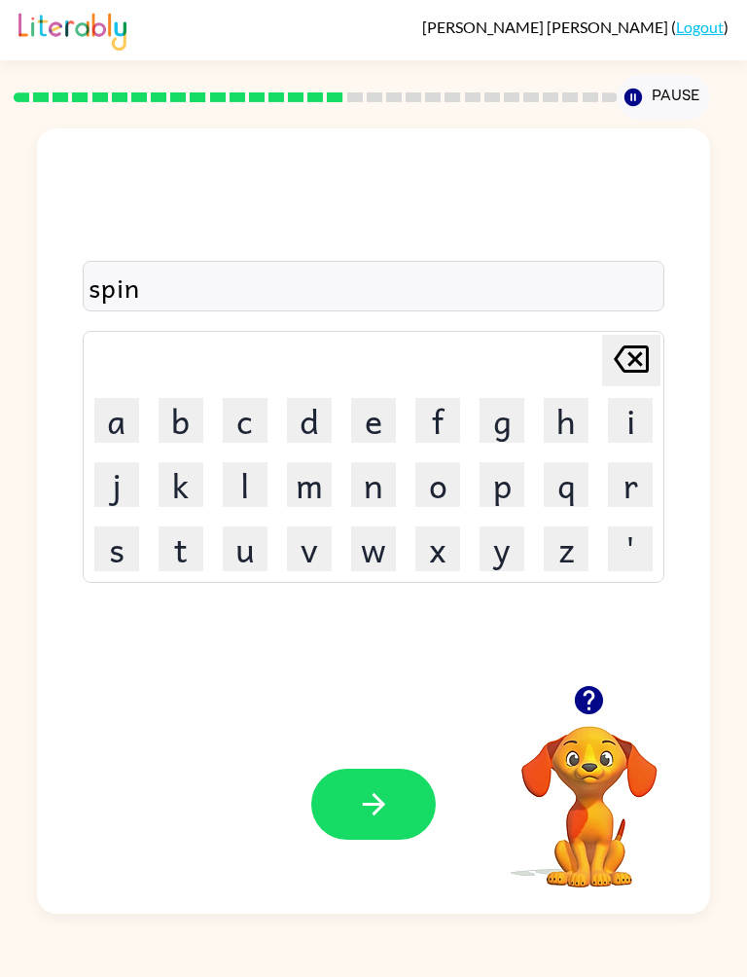
click at [388, 475] on button "n" at bounding box center [373, 484] width 45 height 45
click at [487, 420] on button "g" at bounding box center [502, 420] width 45 height 45
click at [390, 789] on icon "button" at bounding box center [374, 804] width 34 height 34
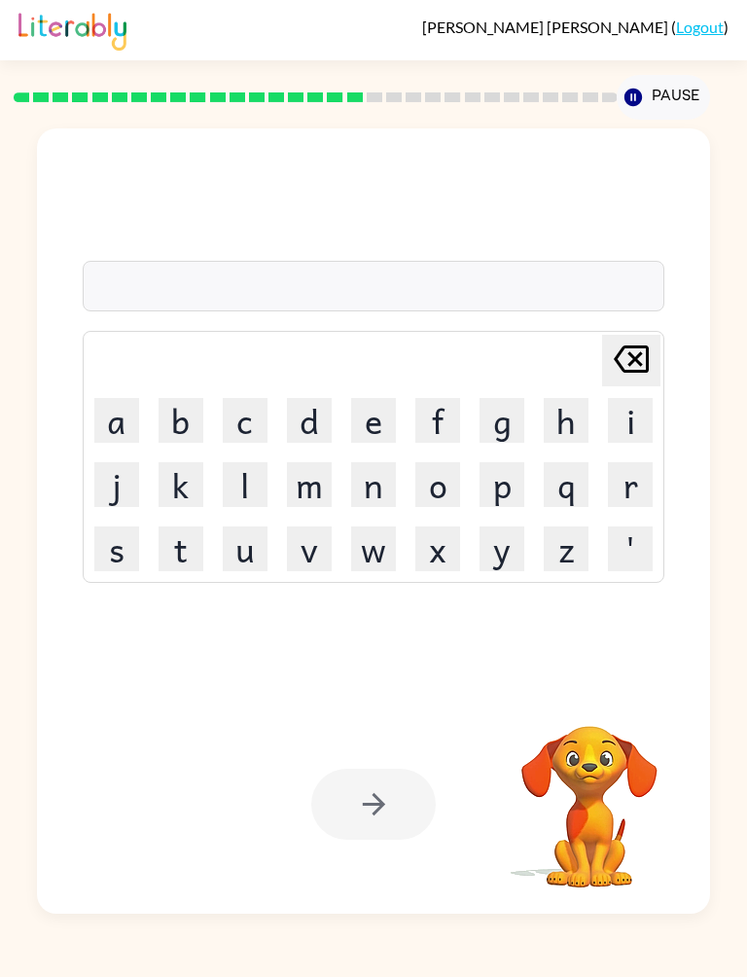
click at [505, 426] on button "g" at bounding box center [502, 420] width 45 height 45
click at [635, 500] on button "r" at bounding box center [630, 484] width 45 height 45
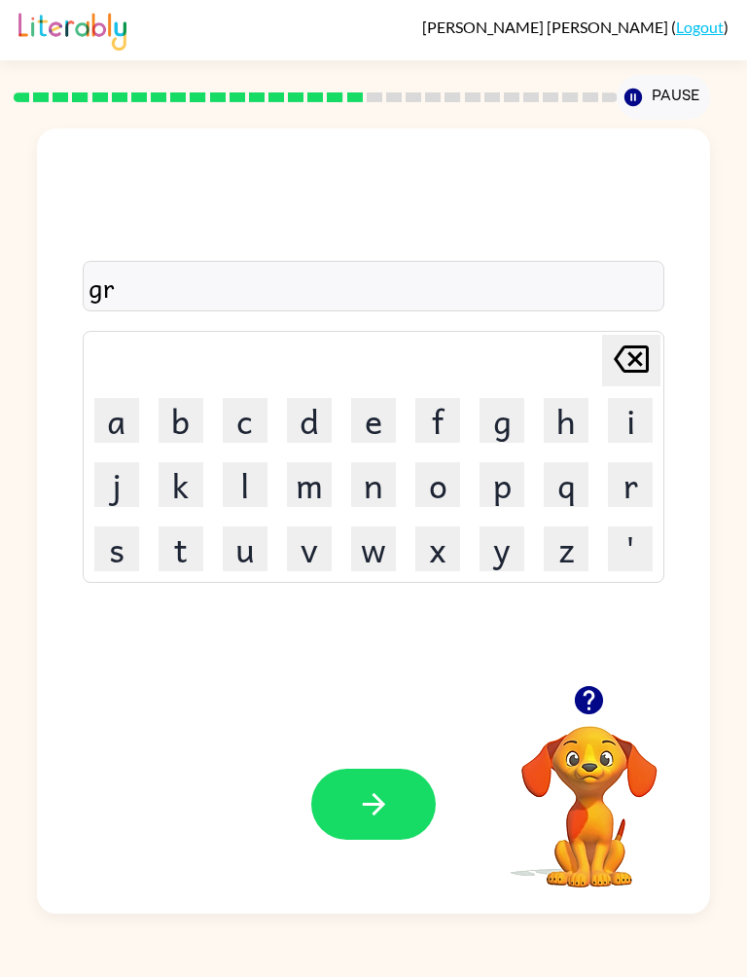
click at [244, 558] on button "u" at bounding box center [245, 548] width 45 height 45
click at [314, 477] on button "m" at bounding box center [309, 484] width 45 height 45
click at [501, 481] on button "p" at bounding box center [502, 484] width 45 height 45
click at [390, 807] on icon "button" at bounding box center [374, 804] width 34 height 34
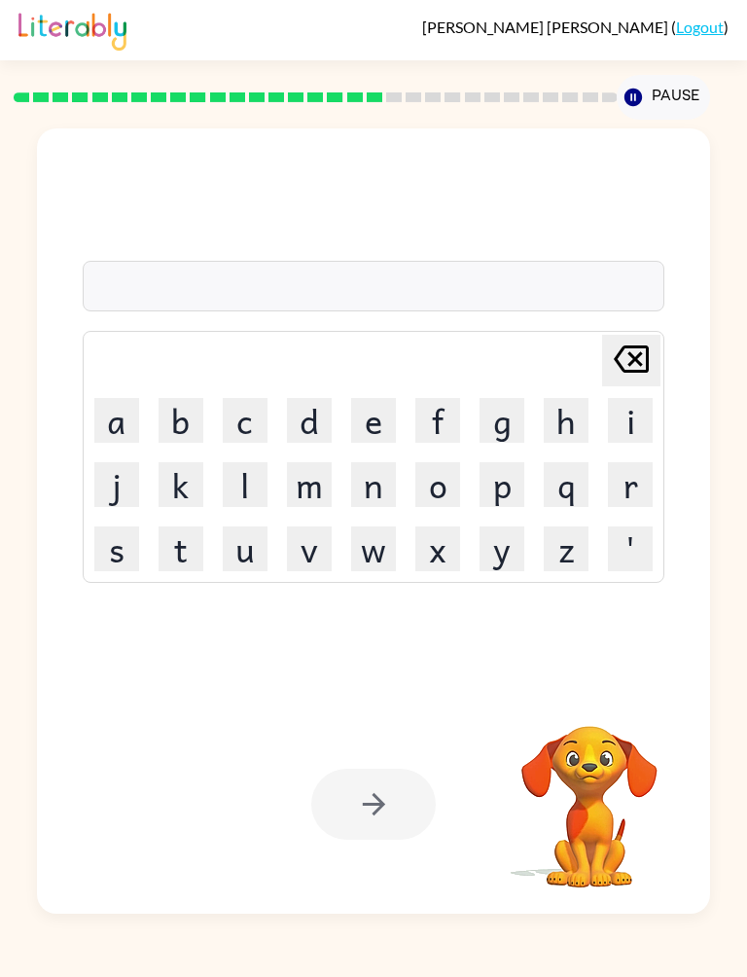
click at [621, 417] on button "i" at bounding box center [630, 420] width 45 height 45
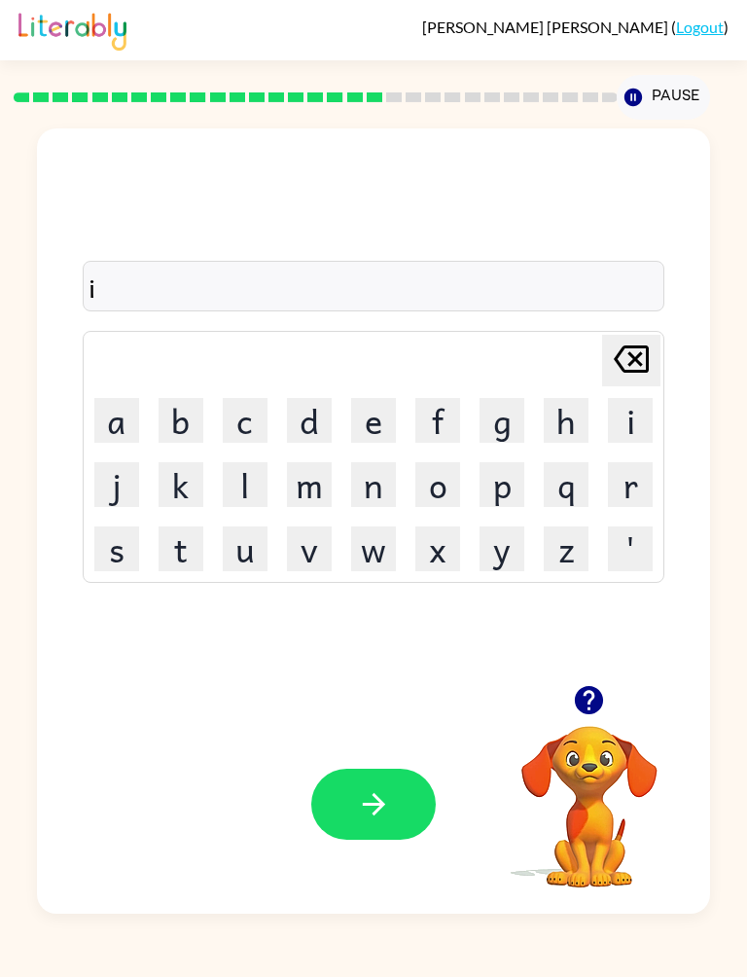
click at [368, 467] on button "n" at bounding box center [373, 484] width 45 height 45
click at [252, 412] on button "c" at bounding box center [245, 420] width 45 height 45
click at [631, 478] on button "r" at bounding box center [630, 484] width 45 height 45
click at [378, 402] on button "e" at bounding box center [373, 420] width 45 height 45
click at [191, 545] on button "t" at bounding box center [181, 548] width 45 height 45
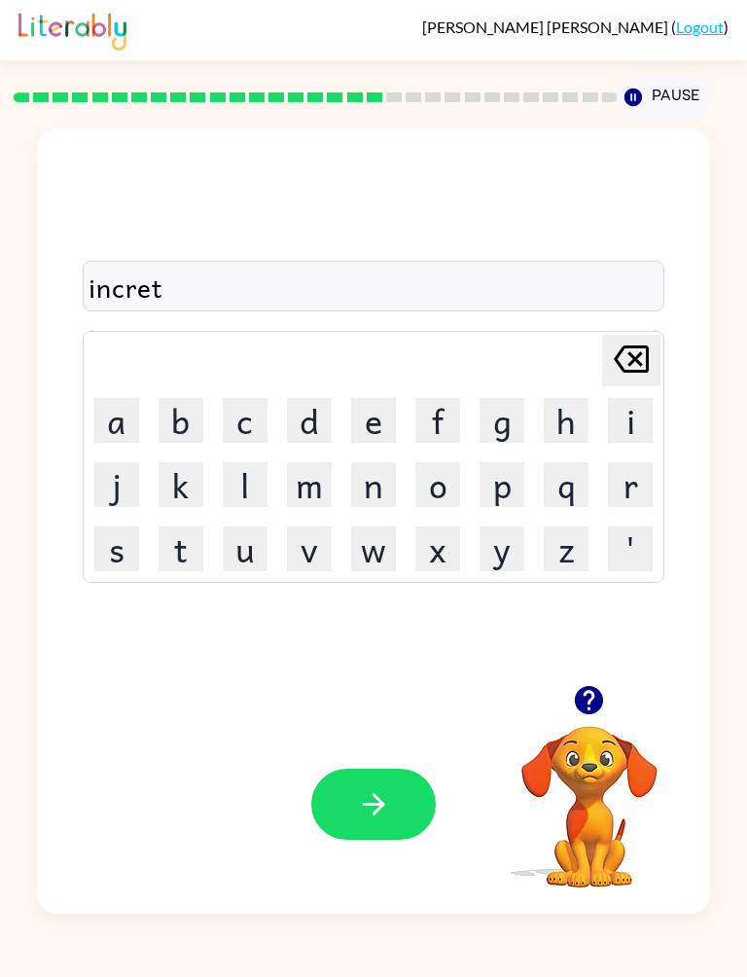
click at [199, 415] on button "b" at bounding box center [181, 420] width 45 height 45
click at [255, 476] on button "l" at bounding box center [245, 484] width 45 height 45
click at [378, 433] on button "e" at bounding box center [373, 420] width 45 height 45
click at [392, 802] on button "button" at bounding box center [373, 804] width 125 height 71
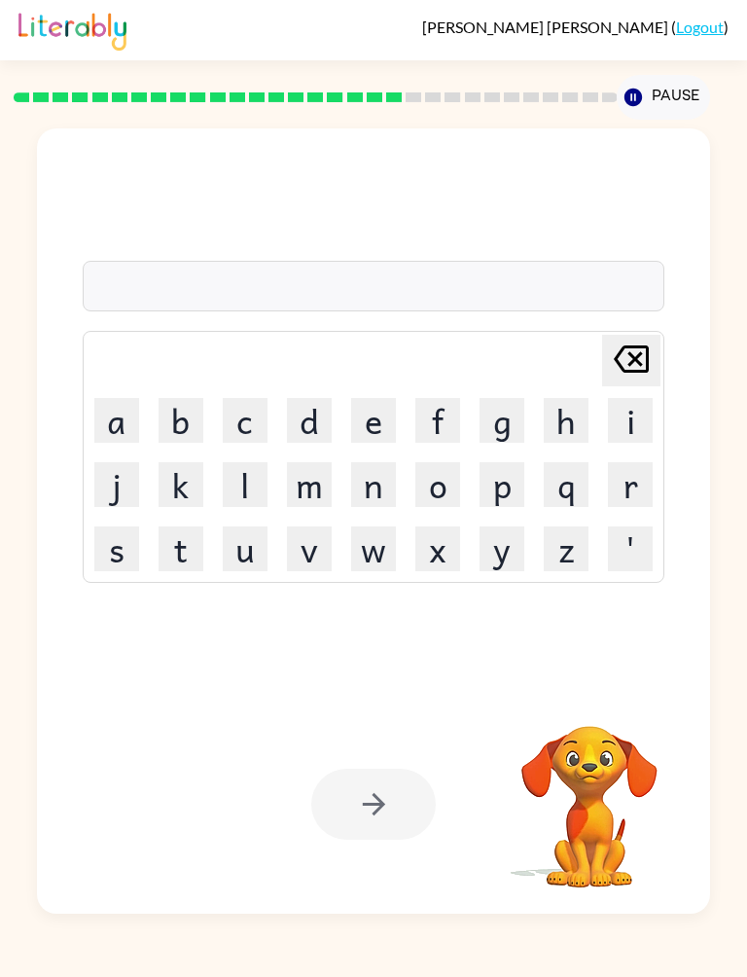
click at [254, 485] on button "l" at bounding box center [245, 484] width 45 height 45
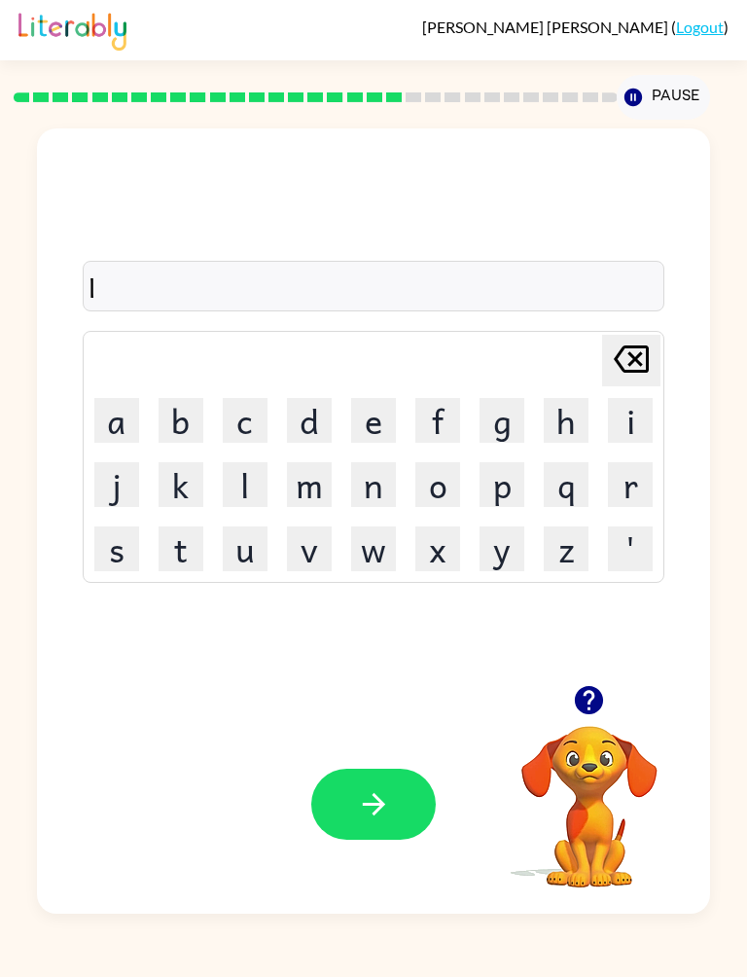
click at [377, 428] on button "e" at bounding box center [373, 420] width 45 height 45
click at [110, 553] on button "s" at bounding box center [116, 548] width 45 height 45
click at [109, 553] on button "s" at bounding box center [116, 548] width 45 height 45
click at [641, 415] on button "i" at bounding box center [630, 420] width 45 height 45
click at [383, 480] on button "n" at bounding box center [373, 484] width 45 height 45
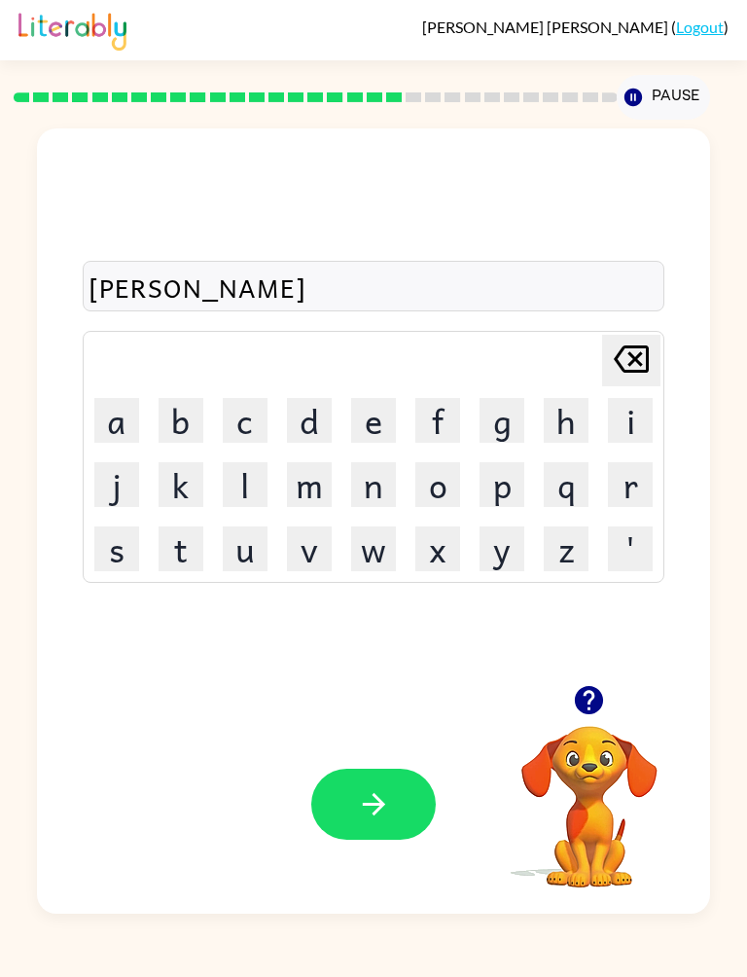
click at [393, 801] on button "button" at bounding box center [373, 804] width 125 height 71
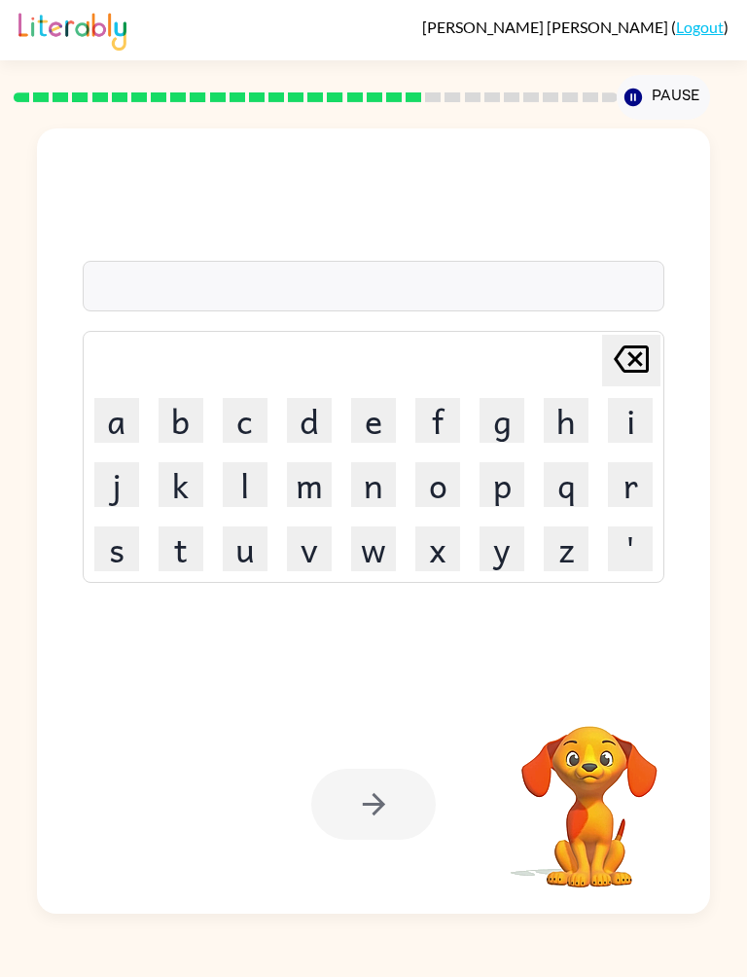
click at [390, 470] on button "n" at bounding box center [373, 484] width 45 height 45
click at [441, 485] on button "o" at bounding box center [437, 484] width 45 height 45
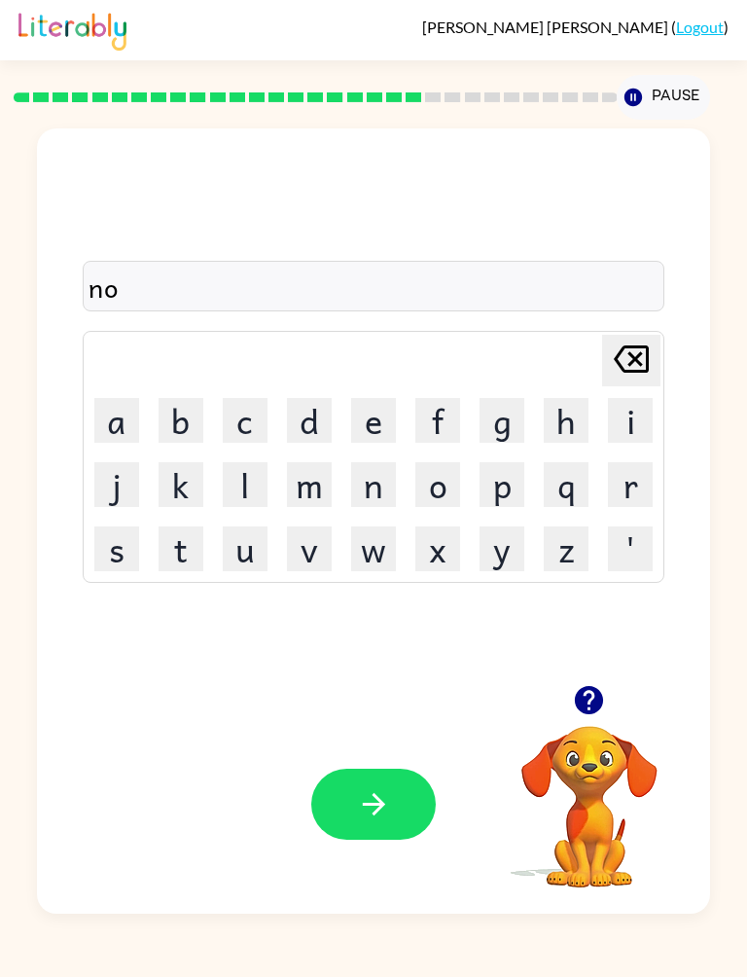
click at [595, 703] on icon "button" at bounding box center [589, 700] width 28 height 28
click at [511, 289] on div "no" at bounding box center [374, 287] width 571 height 41
click at [569, 296] on div "no" at bounding box center [374, 287] width 571 height 41
click at [608, 264] on div "no" at bounding box center [374, 286] width 583 height 51
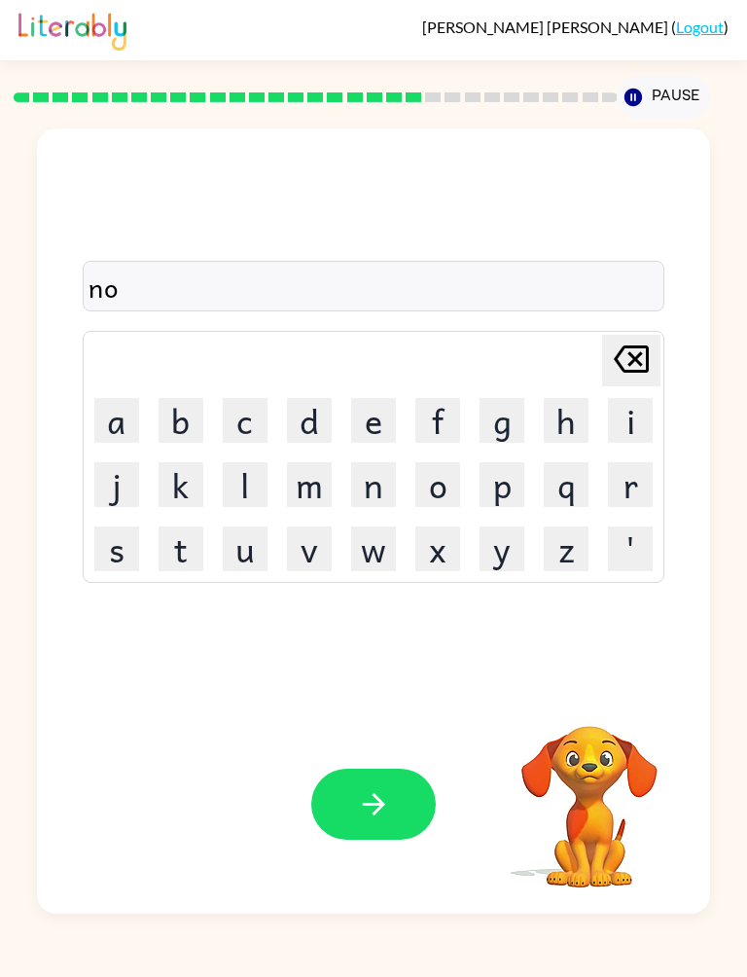
click at [608, 264] on div "no" at bounding box center [374, 286] width 583 height 51
click at [615, 285] on div "no" at bounding box center [374, 287] width 571 height 41
click at [601, 301] on div "no" at bounding box center [374, 287] width 571 height 41
click at [613, 285] on div "no" at bounding box center [374, 287] width 571 height 41
click at [617, 267] on div "no" at bounding box center [374, 286] width 583 height 51
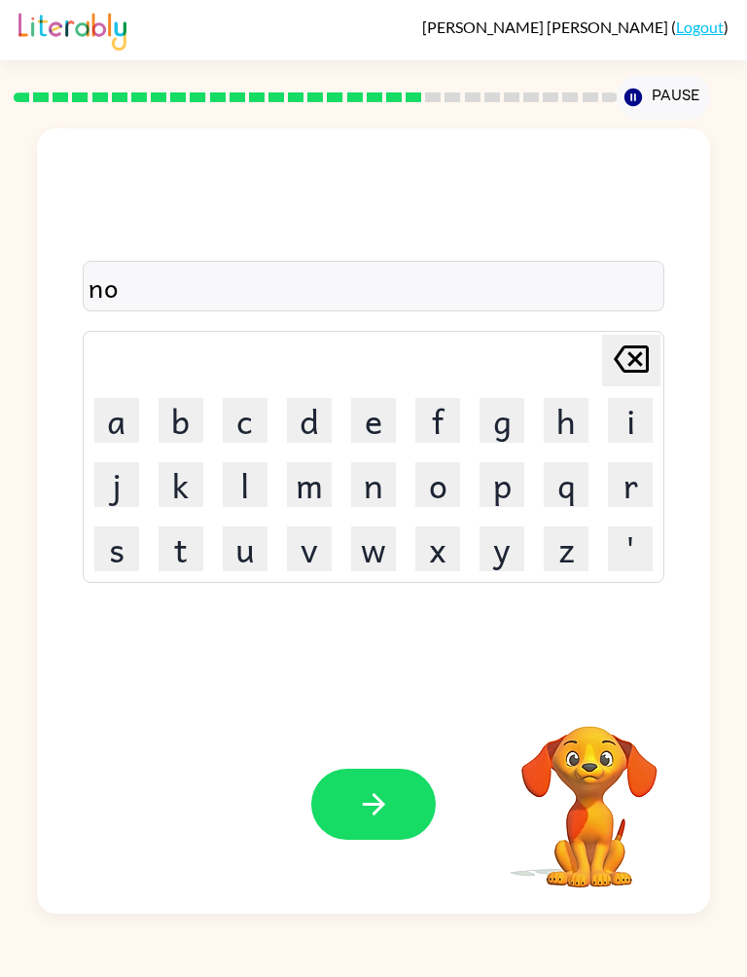
click at [603, 273] on div "no" at bounding box center [374, 287] width 571 height 41
click at [600, 281] on div "no" at bounding box center [374, 287] width 571 height 41
click at [599, 281] on div "no" at bounding box center [374, 287] width 571 height 41
click at [314, 476] on button "m" at bounding box center [309, 484] width 45 height 45
click at [116, 432] on button "a" at bounding box center [116, 420] width 45 height 45
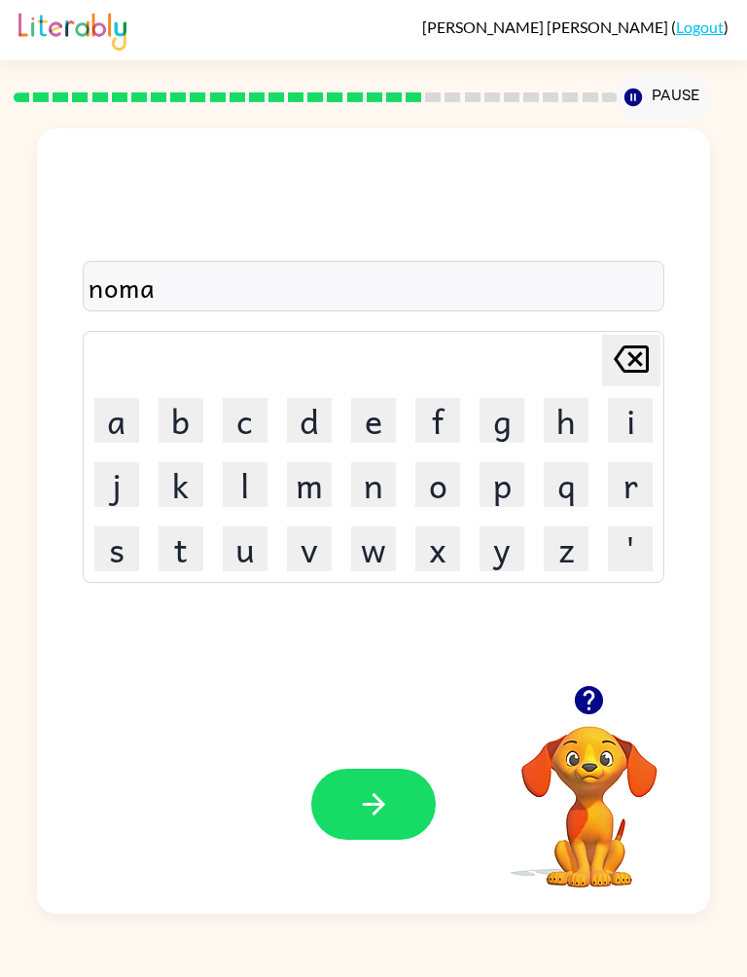
click at [384, 487] on button "n" at bounding box center [373, 484] width 45 height 45
click at [190, 539] on button "t" at bounding box center [181, 548] width 45 height 45
click at [363, 427] on button "e" at bounding box center [373, 420] width 45 height 45
click at [382, 800] on icon "button" at bounding box center [374, 804] width 34 height 34
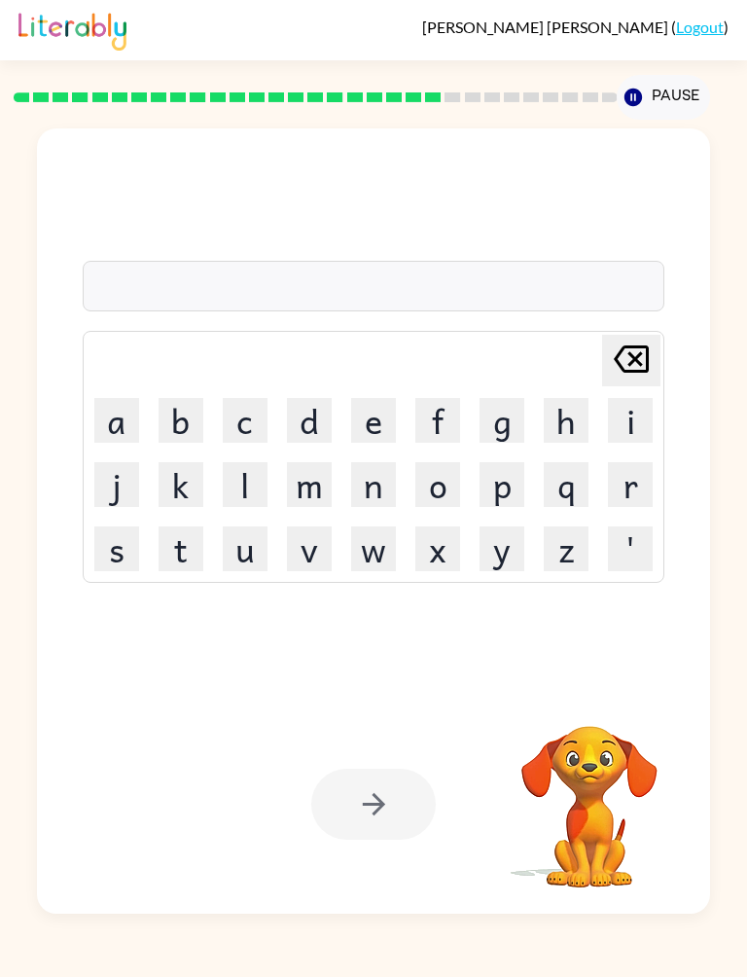
click at [124, 550] on button "s" at bounding box center [116, 548] width 45 height 45
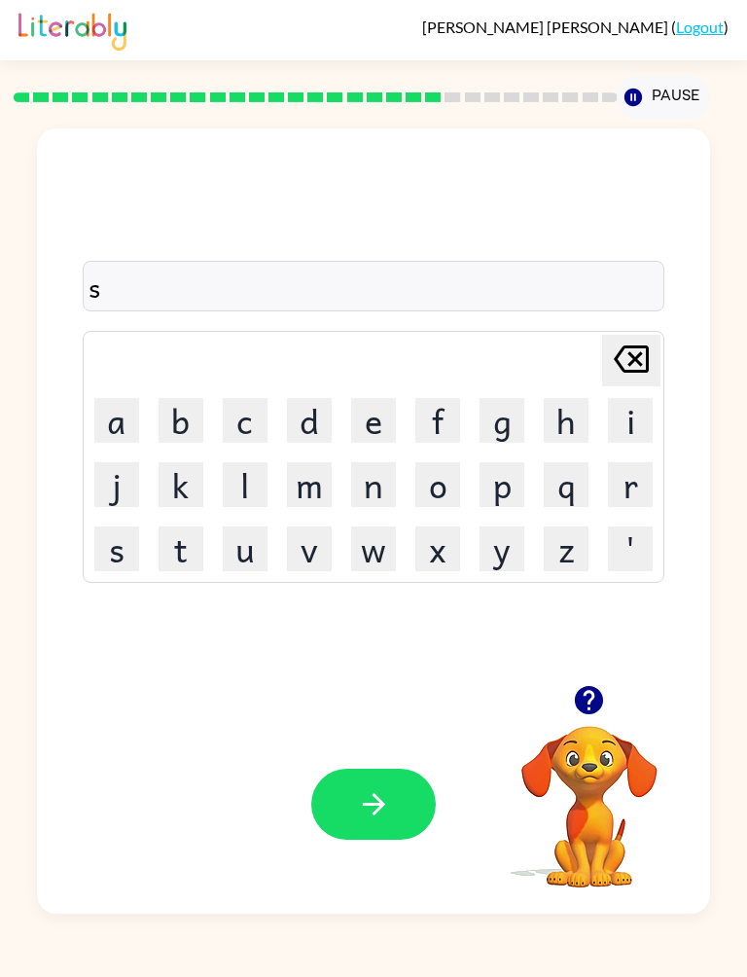
click at [197, 531] on button "t" at bounding box center [181, 548] width 45 height 45
click at [128, 406] on button "a" at bounding box center [116, 420] width 45 height 45
click at [381, 496] on button "n" at bounding box center [373, 484] width 45 height 45
click at [379, 398] on button "e" at bounding box center [373, 420] width 45 height 45
click at [409, 793] on button "button" at bounding box center [373, 804] width 125 height 71
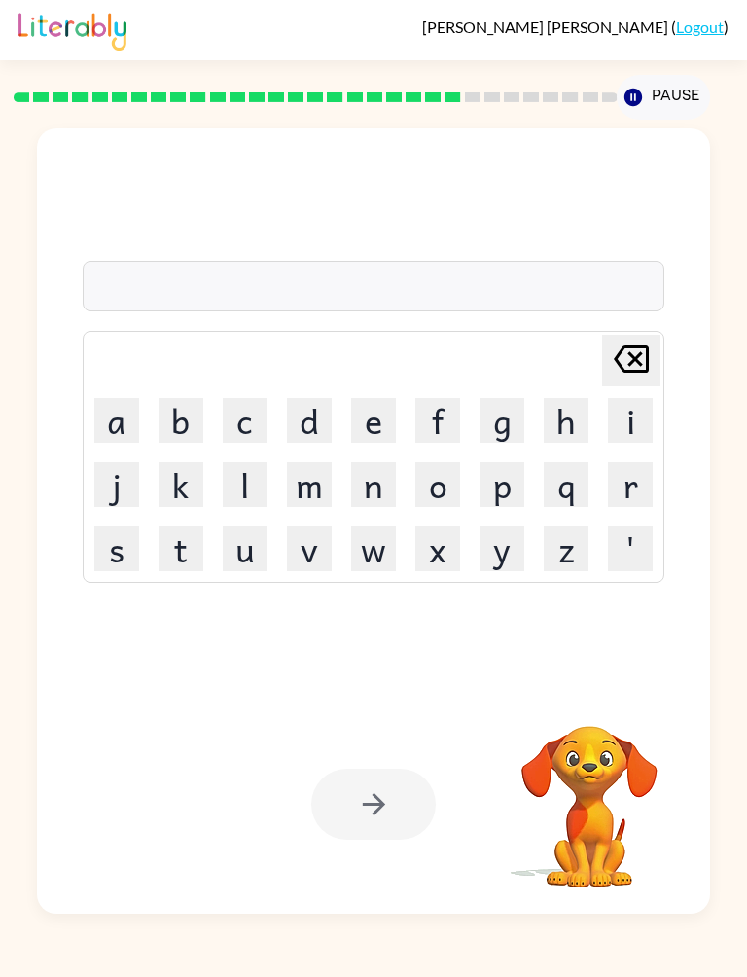
click at [371, 562] on button "w" at bounding box center [373, 548] width 45 height 45
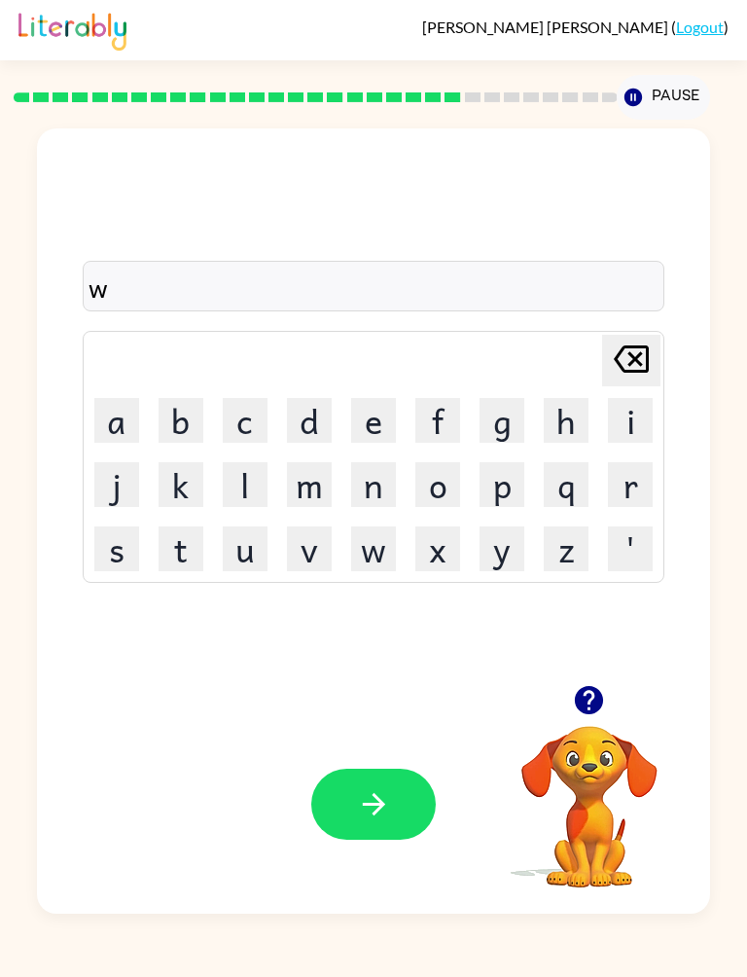
click at [450, 483] on button "o" at bounding box center [437, 484] width 45 height 45
click at [632, 495] on button "r" at bounding box center [630, 484] width 45 height 45
click at [315, 403] on button "d" at bounding box center [309, 420] width 45 height 45
click at [385, 418] on button "e" at bounding box center [373, 420] width 45 height 45
click at [374, 810] on icon "button" at bounding box center [374, 804] width 34 height 34
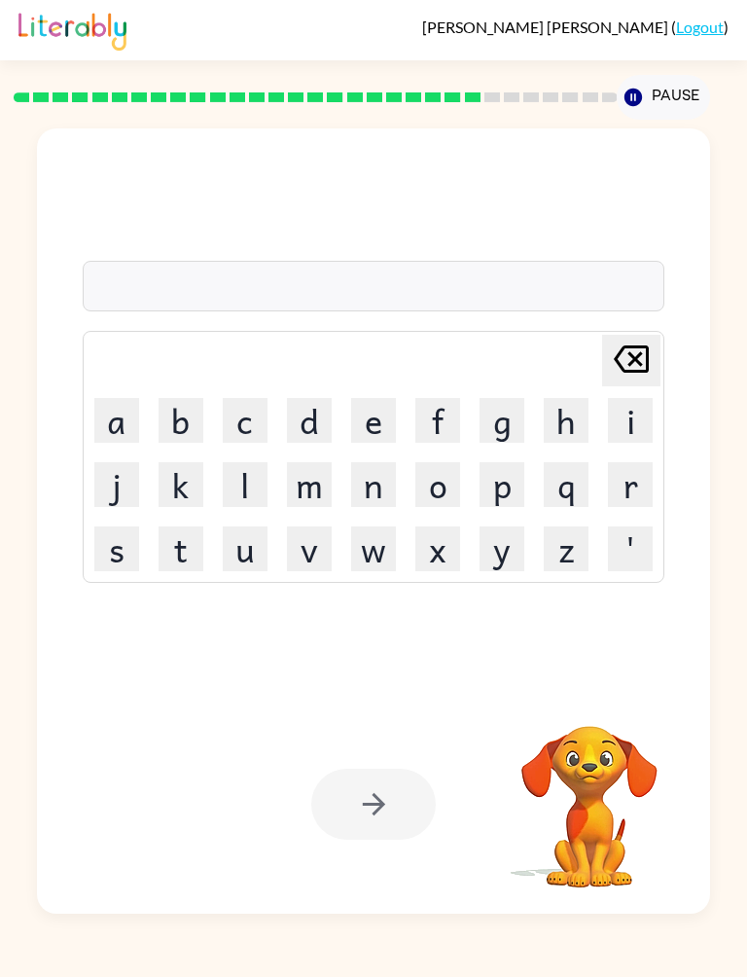
click at [638, 481] on button "r" at bounding box center [630, 484] width 45 height 45
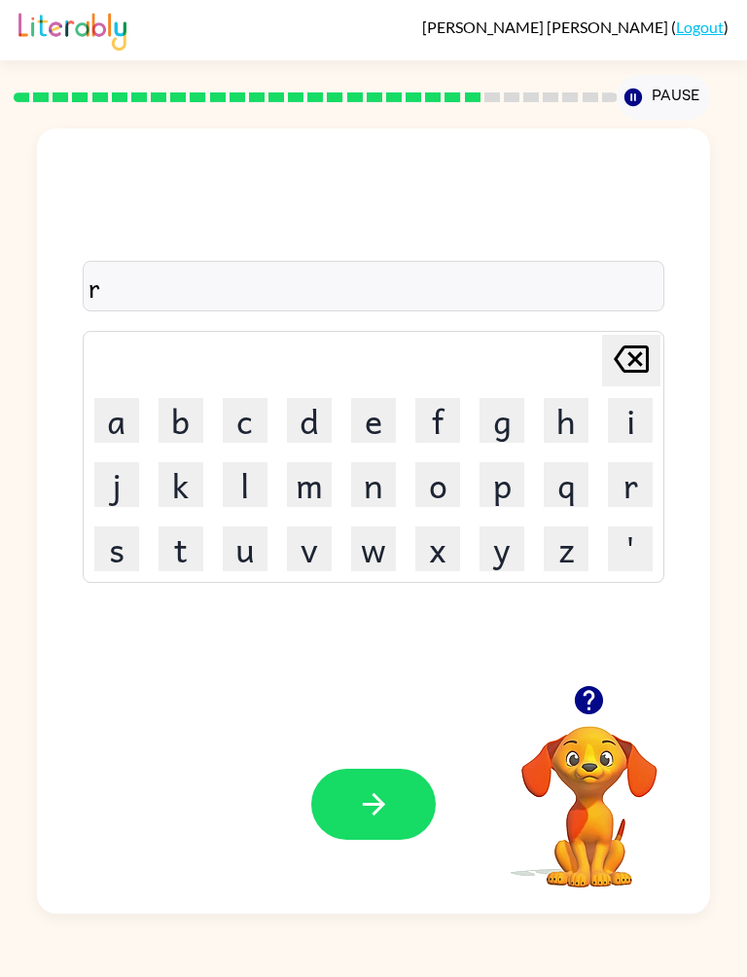
click at [368, 405] on button "e" at bounding box center [373, 420] width 45 height 45
click at [259, 482] on button "l" at bounding box center [245, 484] width 45 height 45
click at [122, 424] on button "a" at bounding box center [116, 420] width 45 height 45
click at [321, 413] on button "d" at bounding box center [309, 420] width 45 height 45
click at [255, 413] on button "c" at bounding box center [245, 420] width 45 height 45
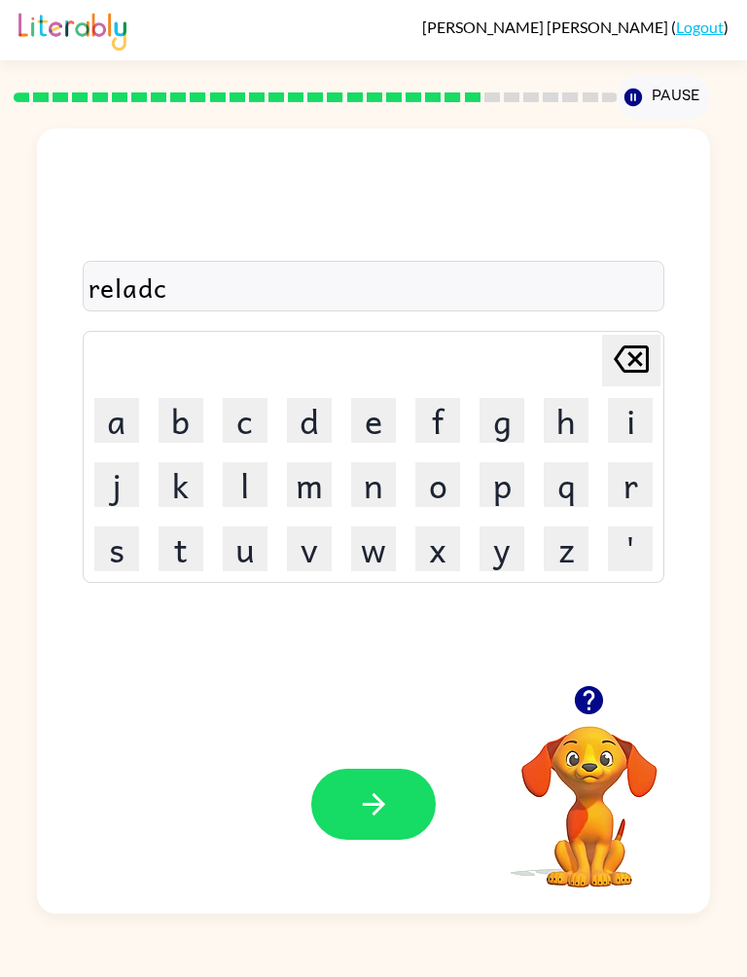
click at [627, 366] on icon "[PERSON_NAME] last character input" at bounding box center [631, 359] width 47 height 47
click at [387, 417] on button "e" at bounding box center [373, 420] width 45 height 45
click at [350, 808] on button "button" at bounding box center [373, 804] width 125 height 71
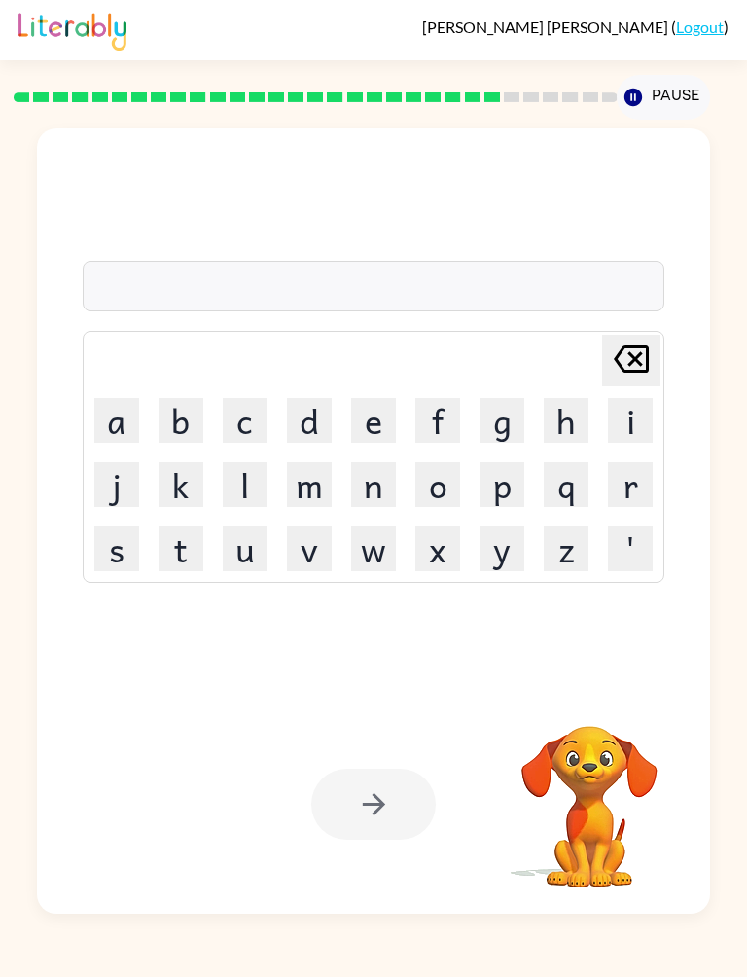
click at [177, 473] on button "k" at bounding box center [181, 484] width 45 height 45
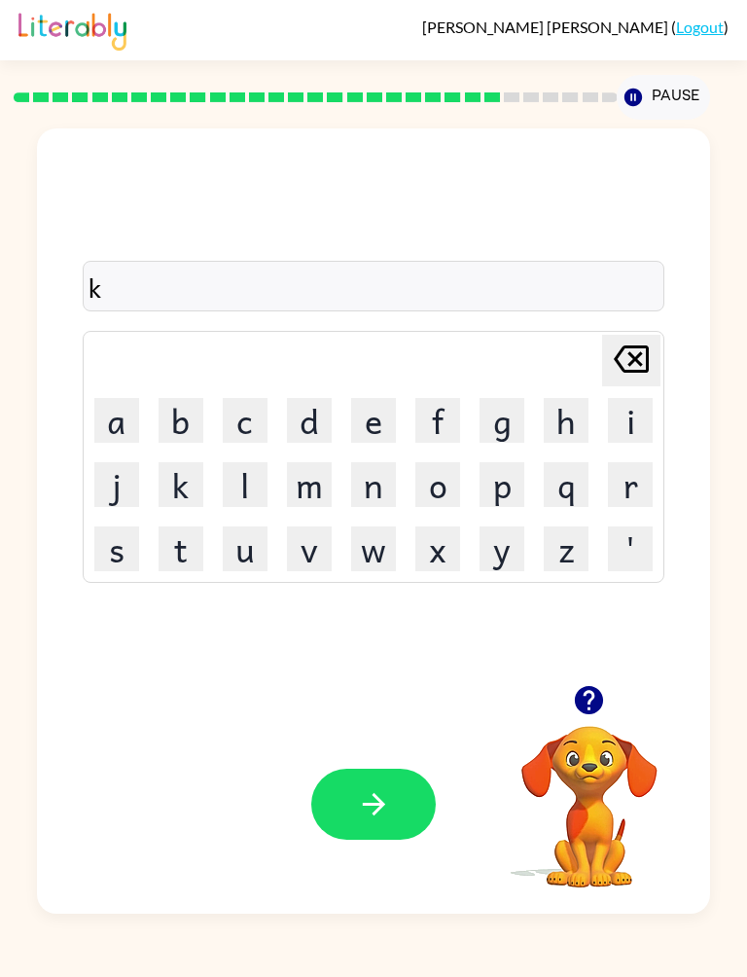
click at [637, 417] on button "i" at bounding box center [630, 420] width 45 height 45
click at [317, 408] on button "d" at bounding box center [309, 420] width 45 height 45
click at [632, 428] on button "i" at bounding box center [630, 420] width 45 height 45
click at [365, 469] on button "n" at bounding box center [373, 484] width 45 height 45
click at [383, 794] on icon "button" at bounding box center [374, 804] width 34 height 34
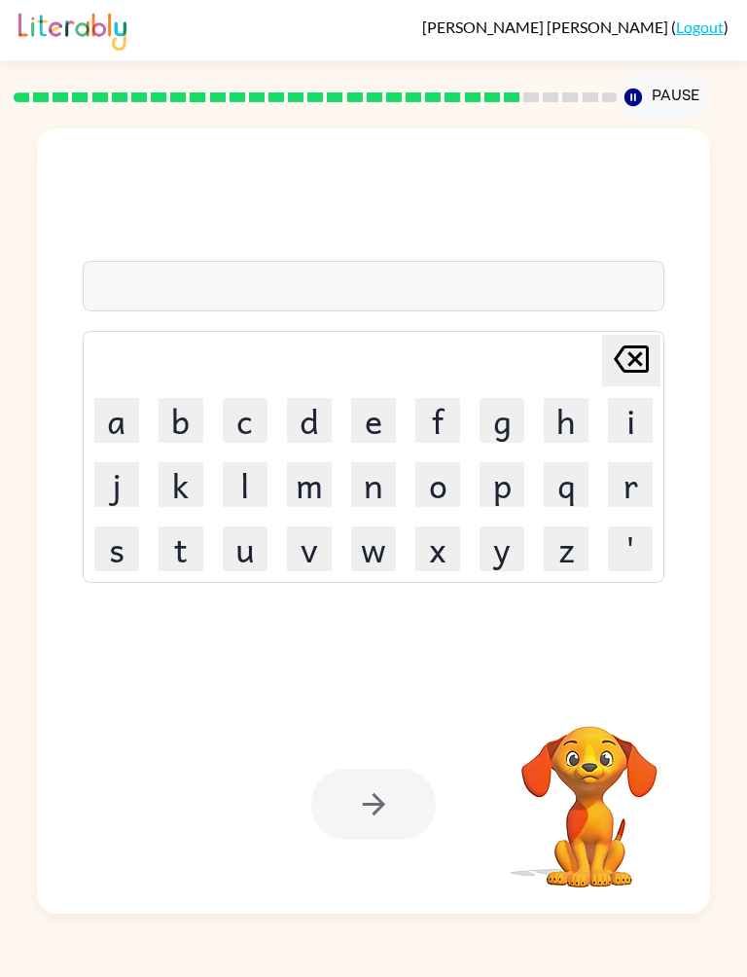
click at [303, 424] on button "d" at bounding box center [309, 420] width 45 height 45
click at [119, 405] on button "a" at bounding box center [116, 420] width 45 height 45
click at [506, 465] on button "p" at bounding box center [502, 484] width 45 height 45
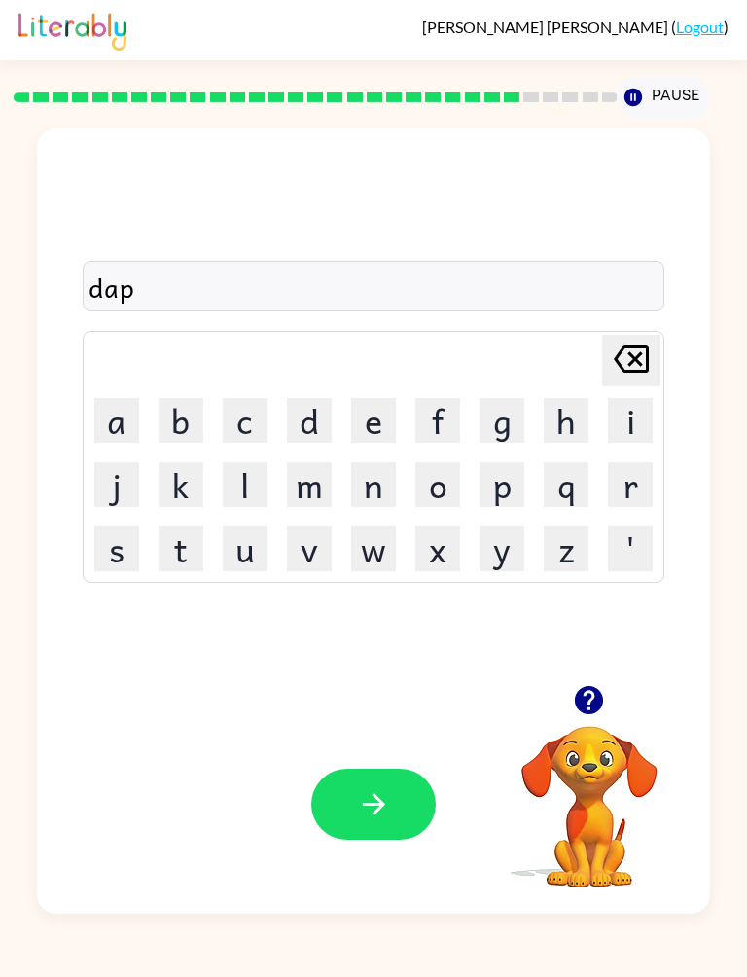
click at [117, 432] on button "a" at bounding box center [116, 420] width 45 height 45
click at [178, 537] on button "t" at bounding box center [181, 548] width 45 height 45
click at [305, 491] on button "m" at bounding box center [309, 484] width 45 height 45
click at [378, 409] on button "e" at bounding box center [373, 420] width 45 height 45
click at [391, 496] on button "n" at bounding box center [373, 484] width 45 height 45
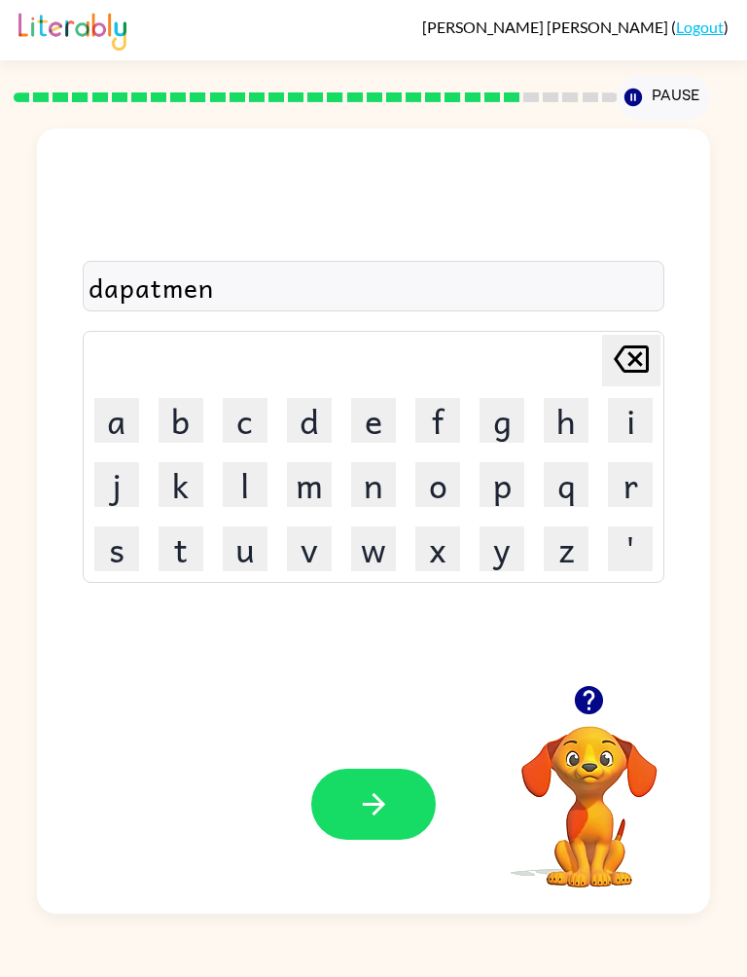
click at [199, 533] on button "t" at bounding box center [181, 548] width 45 height 45
click at [390, 805] on icon "button" at bounding box center [374, 804] width 34 height 34
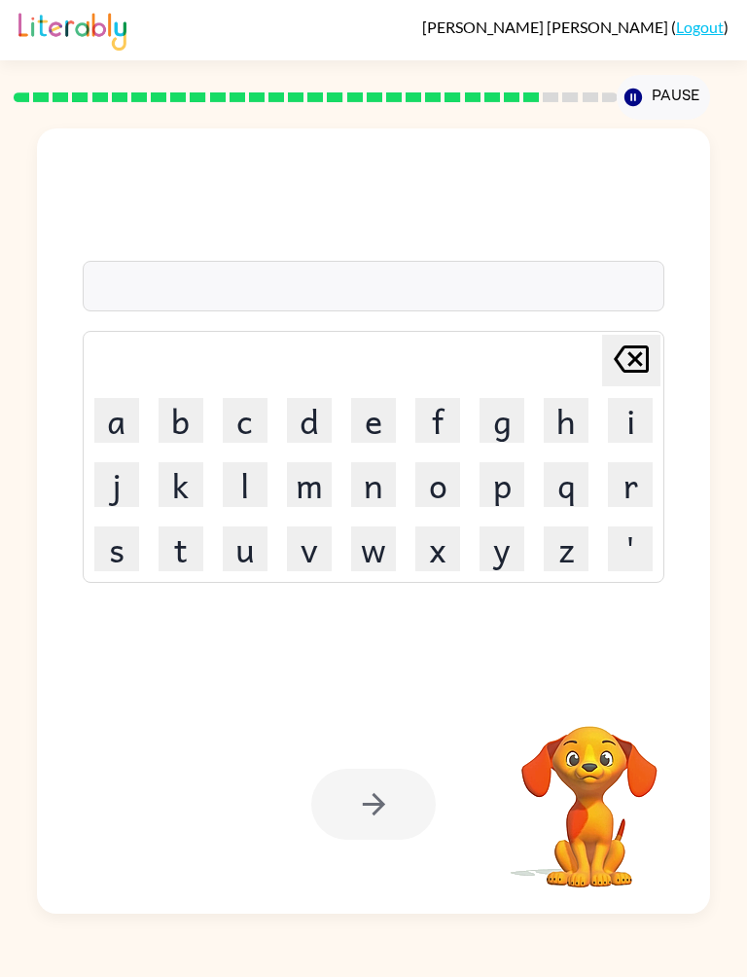
click at [538, 382] on td "[PERSON_NAME] last character input" at bounding box center [374, 361] width 577 height 54
click at [125, 557] on button "s" at bounding box center [116, 548] width 45 height 45
click at [241, 496] on button "l" at bounding box center [245, 484] width 45 height 45
click at [628, 423] on button "i" at bounding box center [630, 420] width 45 height 45
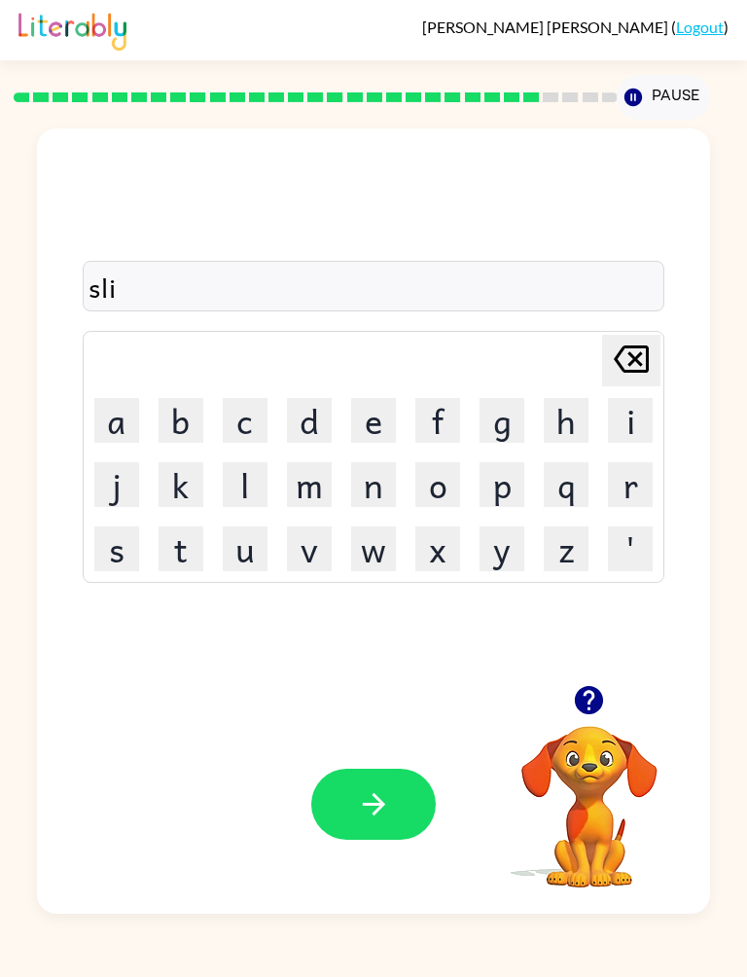
click at [499, 434] on button "g" at bounding box center [502, 420] width 45 height 45
click at [559, 438] on button "h" at bounding box center [566, 420] width 45 height 45
click at [191, 549] on button "t" at bounding box center [181, 548] width 45 height 45
click at [352, 779] on button "button" at bounding box center [373, 804] width 125 height 71
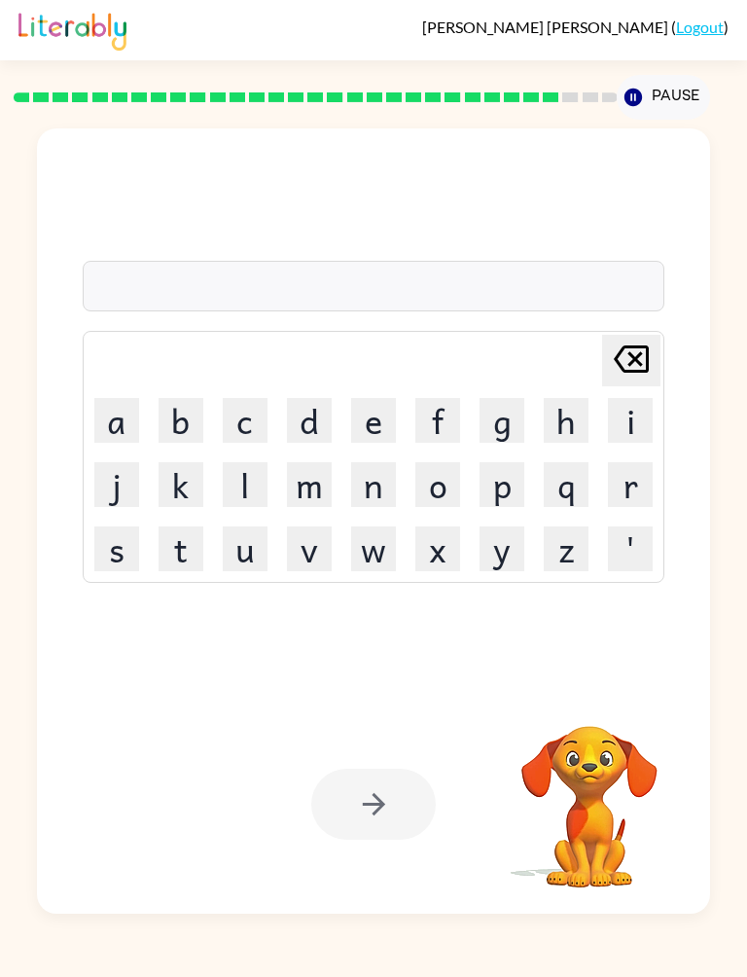
click at [266, 548] on button "u" at bounding box center [245, 548] width 45 height 45
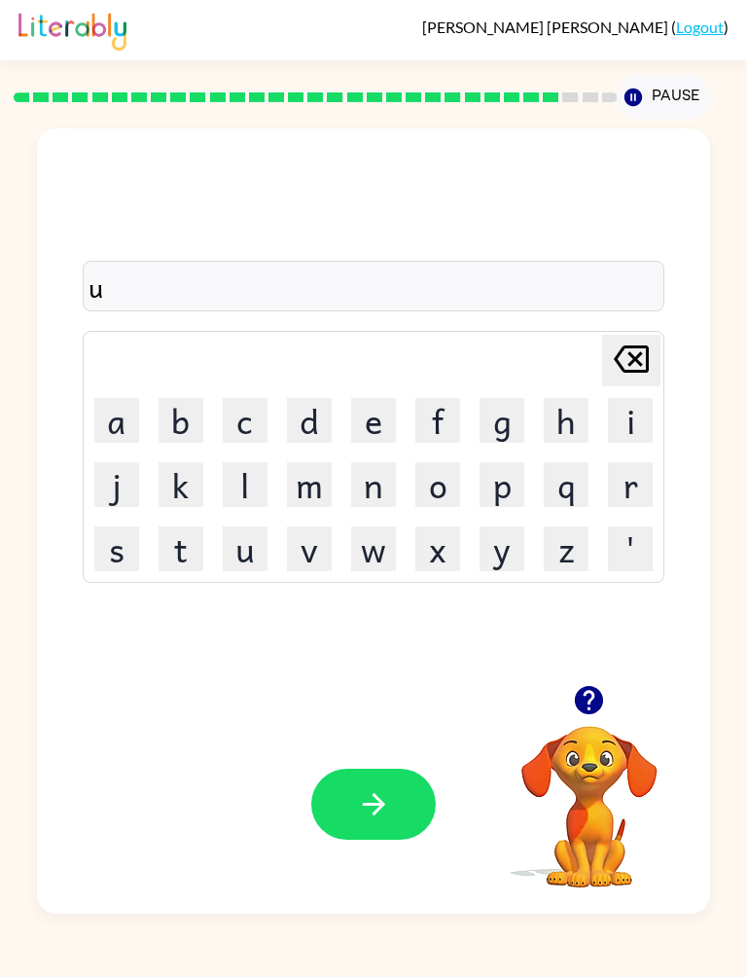
click at [379, 486] on button "n" at bounding box center [373, 484] width 45 height 45
click at [640, 423] on button "i" at bounding box center [630, 420] width 45 height 45
click at [306, 550] on button "v" at bounding box center [309, 548] width 45 height 45
click at [386, 411] on button "e" at bounding box center [373, 420] width 45 height 45
click at [616, 499] on button "r" at bounding box center [630, 484] width 45 height 45
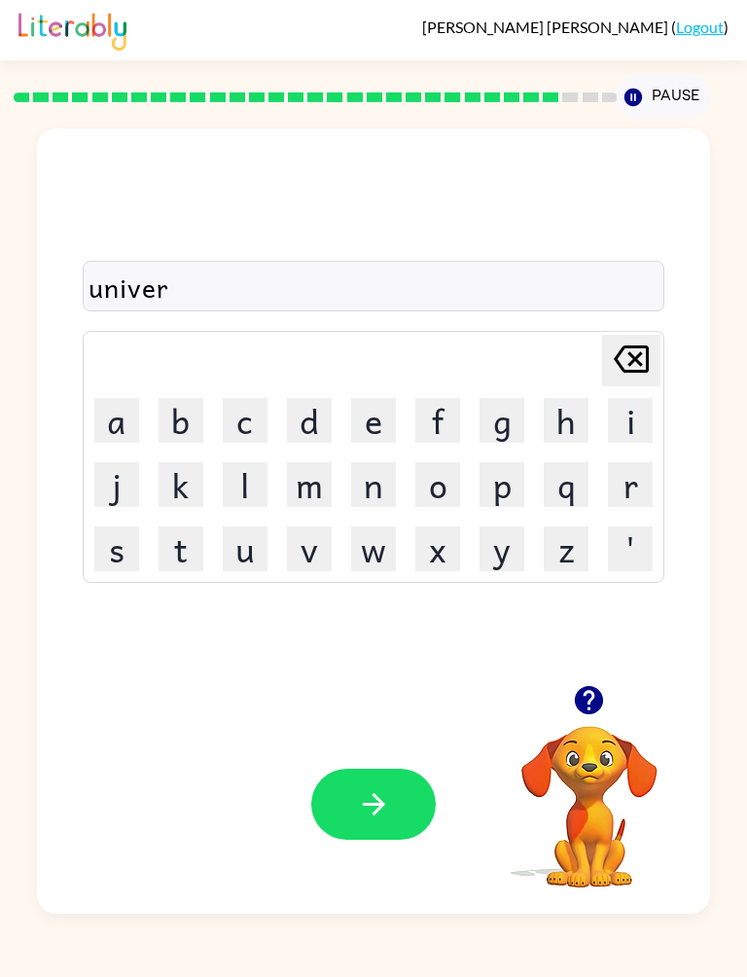
click at [113, 544] on button "s" at bounding box center [116, 548] width 45 height 45
click at [378, 418] on button "e" at bounding box center [373, 420] width 45 height 45
click at [250, 469] on button "l" at bounding box center [245, 484] width 45 height 45
click at [384, 823] on button "button" at bounding box center [373, 804] width 125 height 71
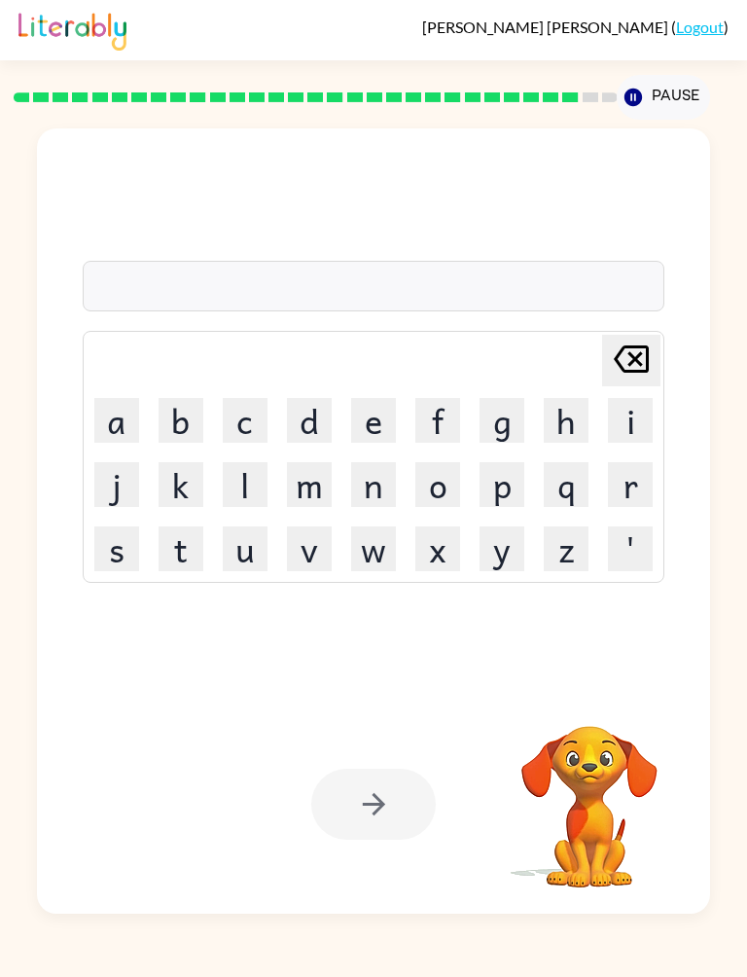
click at [123, 559] on button "s" at bounding box center [116, 548] width 45 height 45
click at [388, 425] on button "e" at bounding box center [373, 420] width 45 height 45
click at [252, 478] on button "l" at bounding box center [245, 484] width 45 height 45
click at [635, 423] on button "i" at bounding box center [630, 420] width 45 height 45
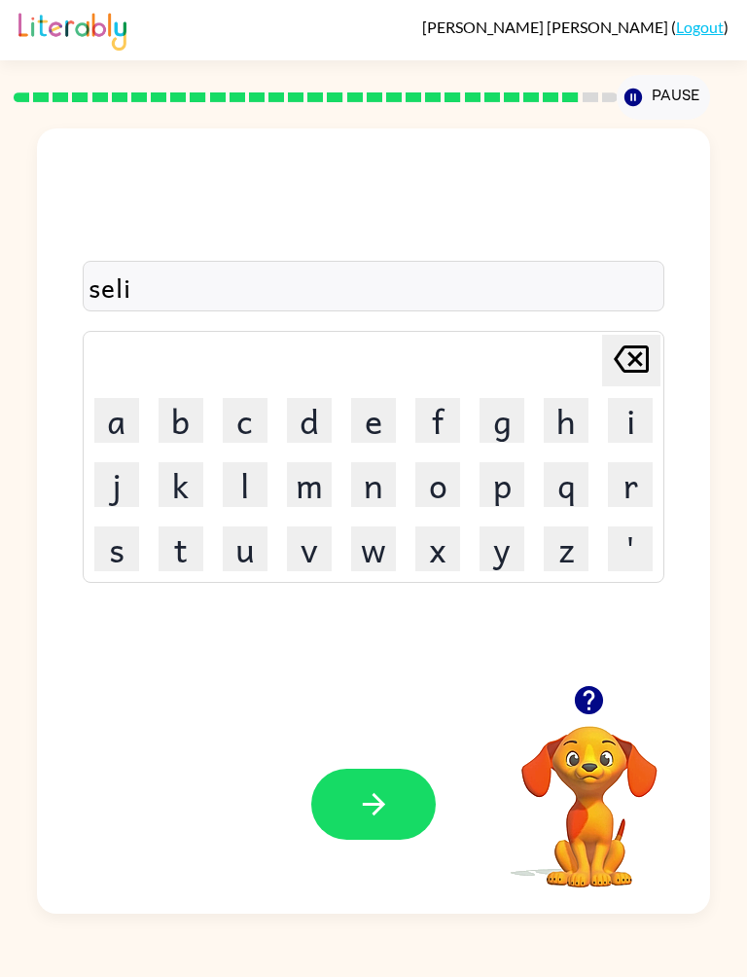
click at [305, 545] on button "v" at bounding box center [309, 548] width 45 height 45
click at [387, 411] on button "e" at bounding box center [373, 420] width 45 height 45
click at [628, 500] on button "r" at bounding box center [630, 484] width 45 height 45
click at [383, 535] on button "w" at bounding box center [373, 548] width 45 height 45
click at [366, 425] on button "e" at bounding box center [373, 420] width 45 height 45
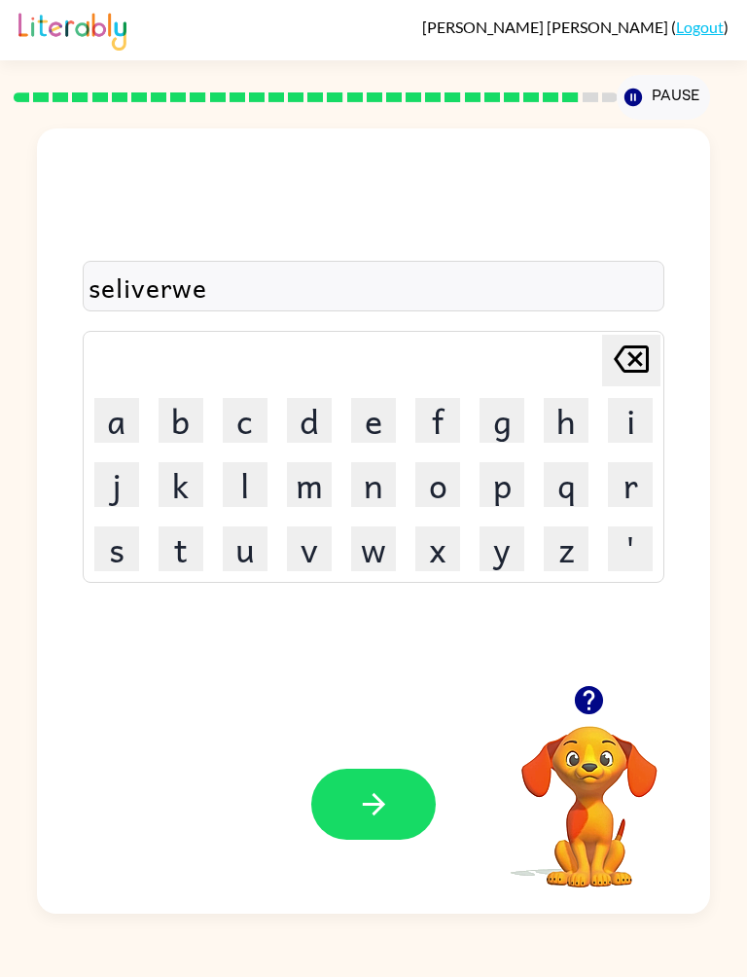
click at [628, 482] on button "r" at bounding box center [630, 484] width 45 height 45
click at [374, 405] on button "e" at bounding box center [373, 420] width 45 height 45
click at [390, 831] on button "button" at bounding box center [373, 804] width 125 height 71
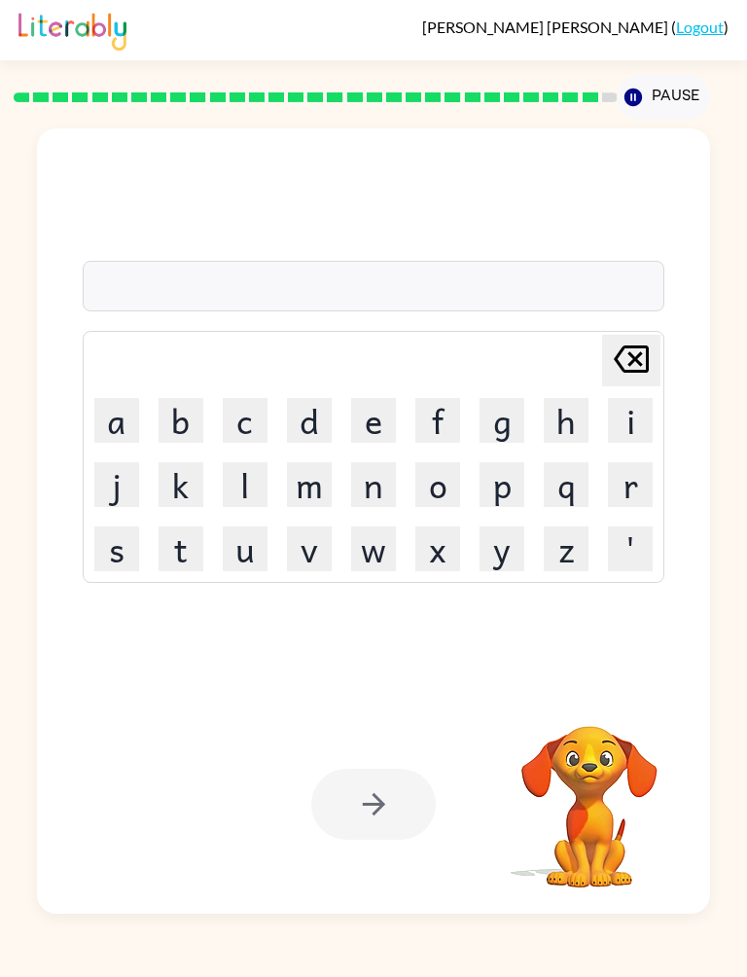
click at [632, 423] on button "i" at bounding box center [630, 420] width 45 height 45
click at [240, 571] on button "u" at bounding box center [245, 548] width 45 height 45
click at [627, 351] on icon "[PERSON_NAME] last character input" at bounding box center [631, 359] width 47 height 47
click at [366, 485] on button "n" at bounding box center [373, 484] width 45 height 45
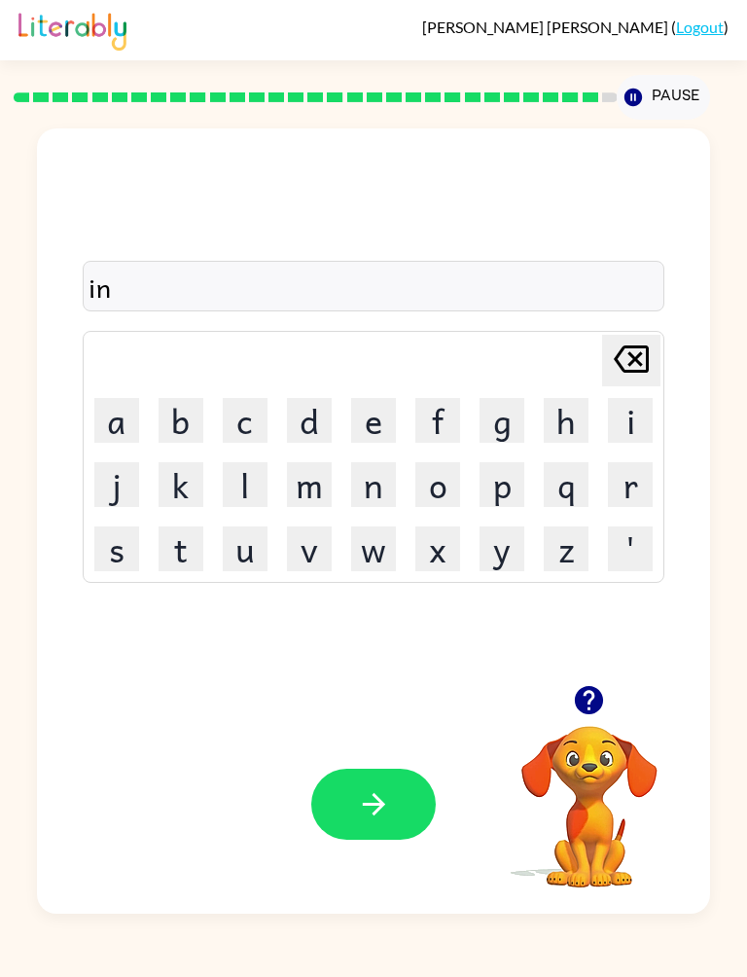
click at [240, 436] on button "c" at bounding box center [245, 420] width 45 height 45
click at [565, 419] on button "h" at bounding box center [566, 420] width 45 height 45
click at [636, 379] on icon "[PERSON_NAME] last character input" at bounding box center [631, 359] width 47 height 47
click at [454, 482] on button "o" at bounding box center [437, 484] width 45 height 45
click at [372, 486] on button "n" at bounding box center [373, 484] width 45 height 45
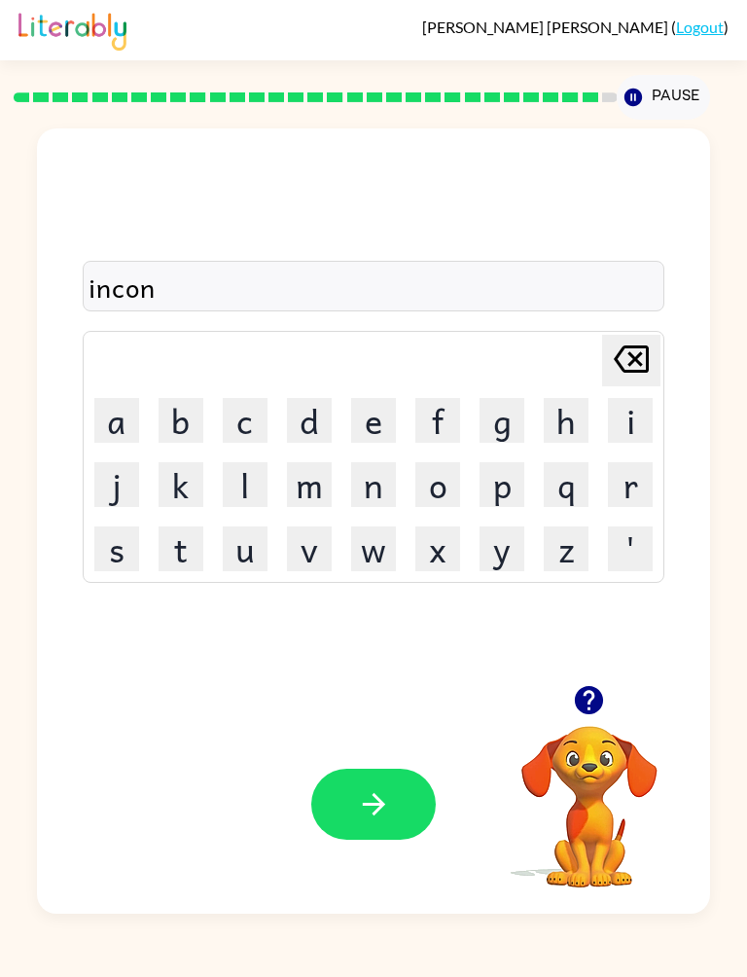
click at [196, 552] on button "t" at bounding box center [181, 548] width 45 height 45
click at [385, 418] on button "e" at bounding box center [373, 420] width 45 height 45
click at [643, 480] on button "r" at bounding box center [630, 484] width 45 height 45
click at [375, 413] on button "e" at bounding box center [373, 420] width 45 height 45
click at [388, 809] on icon "button" at bounding box center [374, 804] width 34 height 34
